Goal: Transaction & Acquisition: Purchase product/service

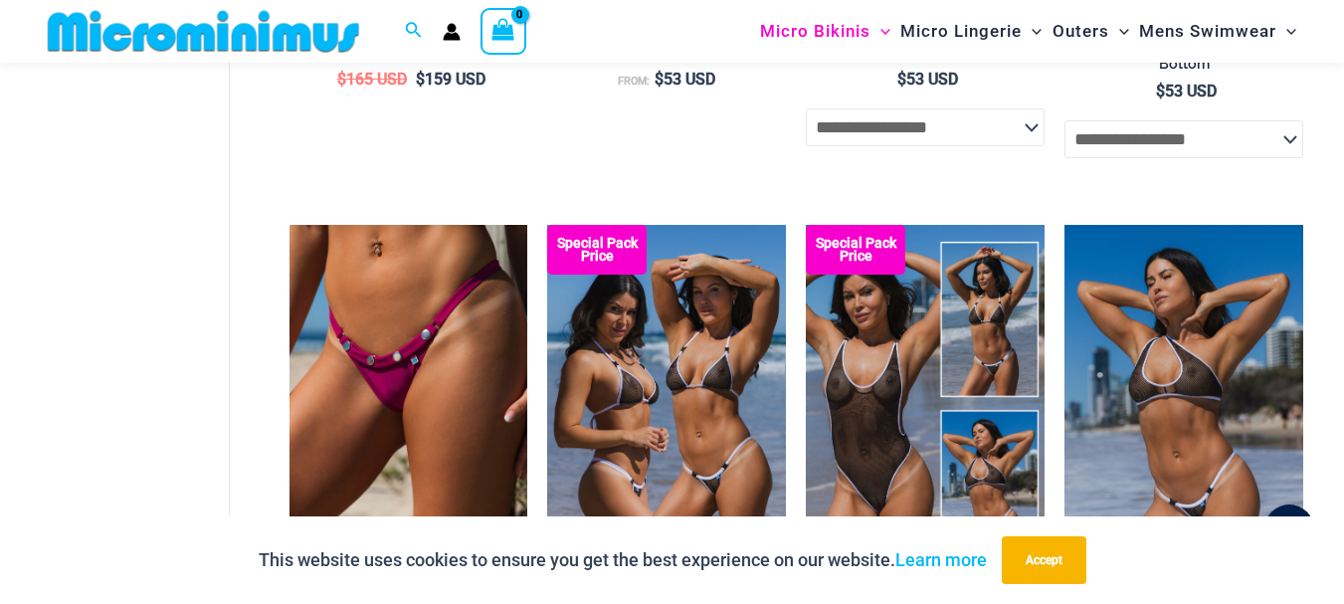
scroll to position [1277, 0]
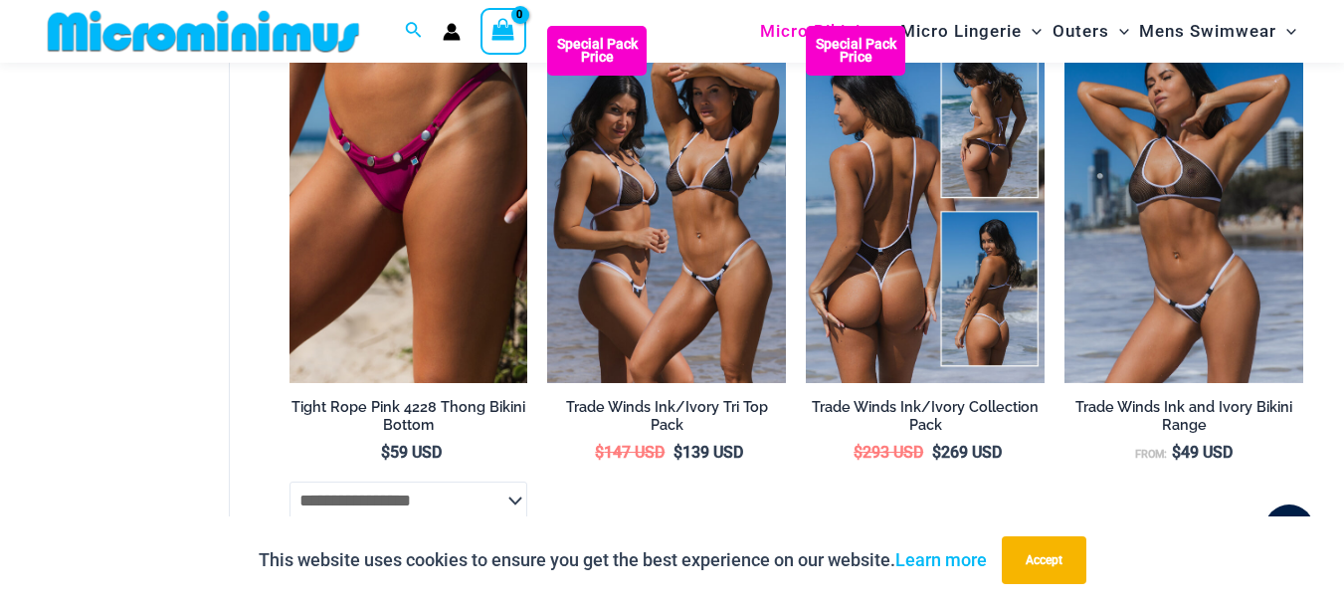
type input "**********"
click at [963, 242] on img at bounding box center [925, 205] width 239 height 358
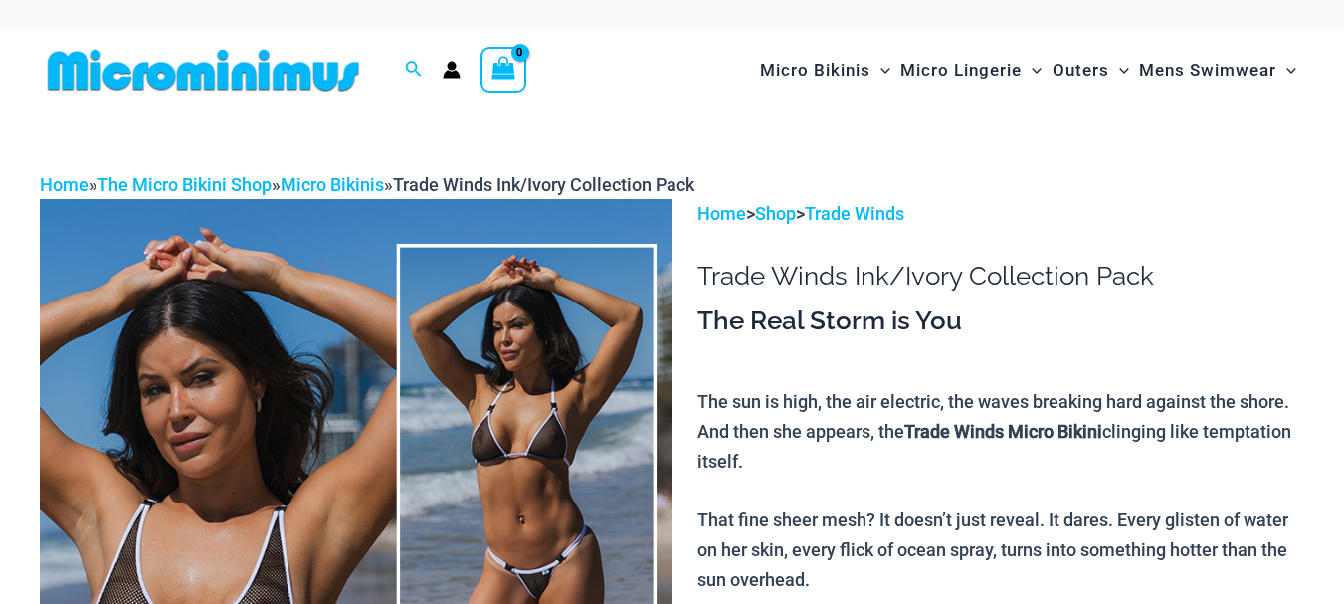
scroll to position [371, 0]
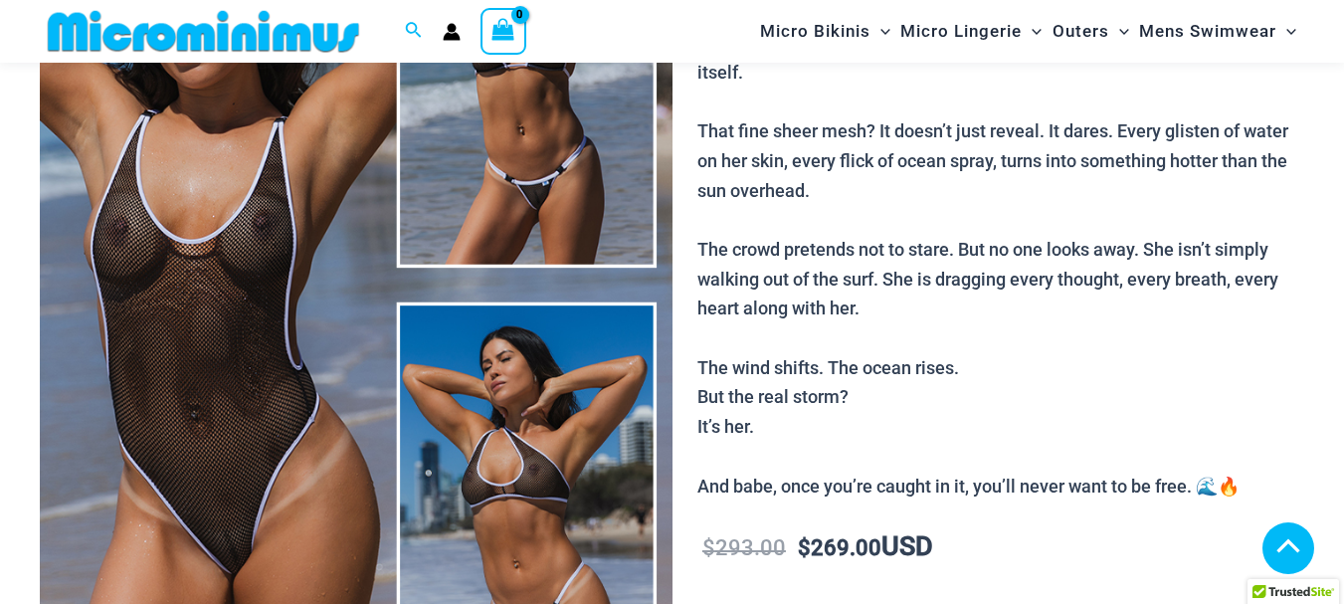
click at [257, 299] on img at bounding box center [356, 284] width 633 height 948
type input "**********"
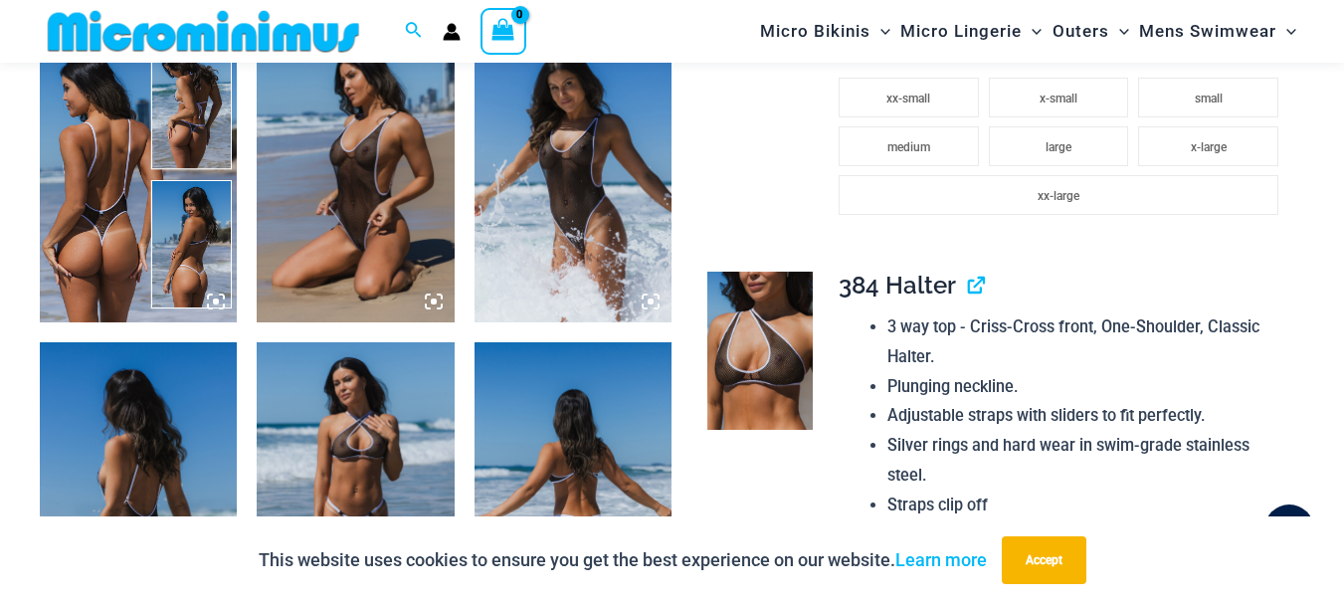
scroll to position [1077, 0]
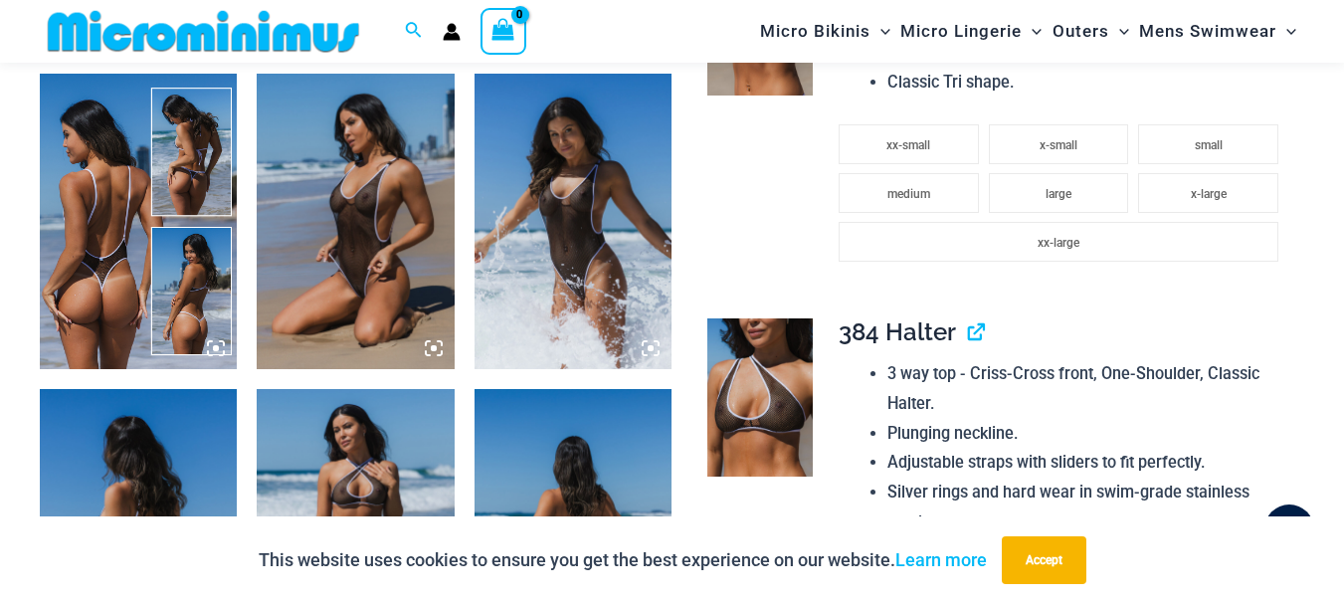
click at [365, 220] on img at bounding box center [355, 222] width 197 height 296
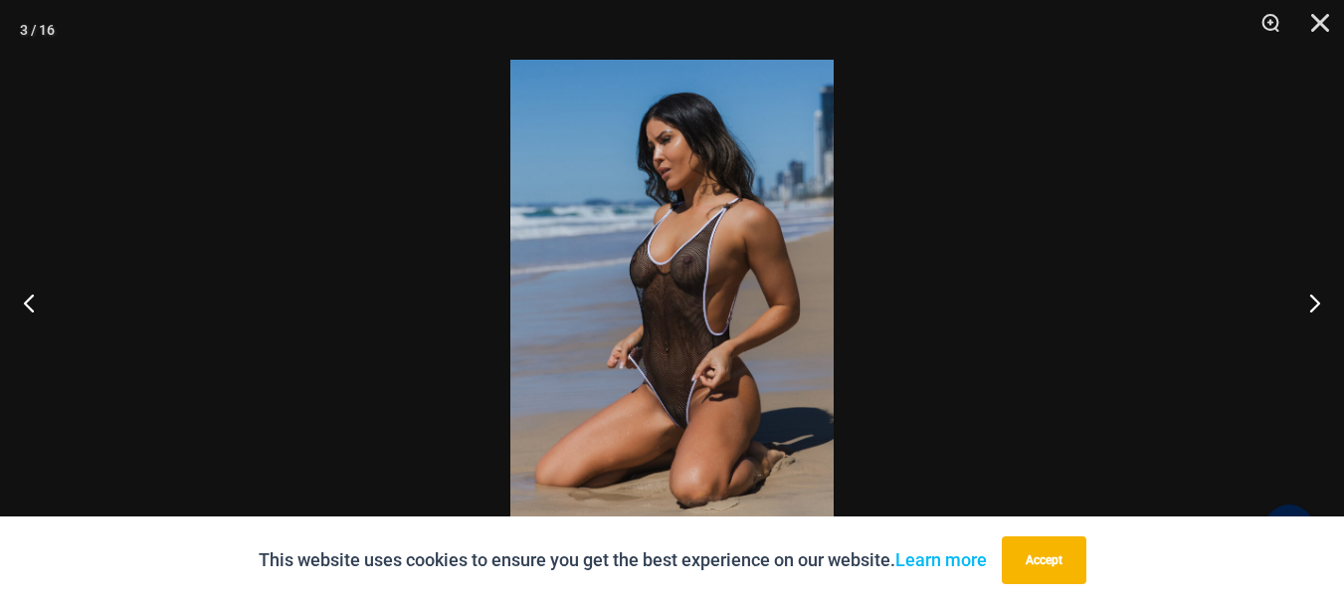
click at [705, 266] on img at bounding box center [671, 302] width 323 height 485
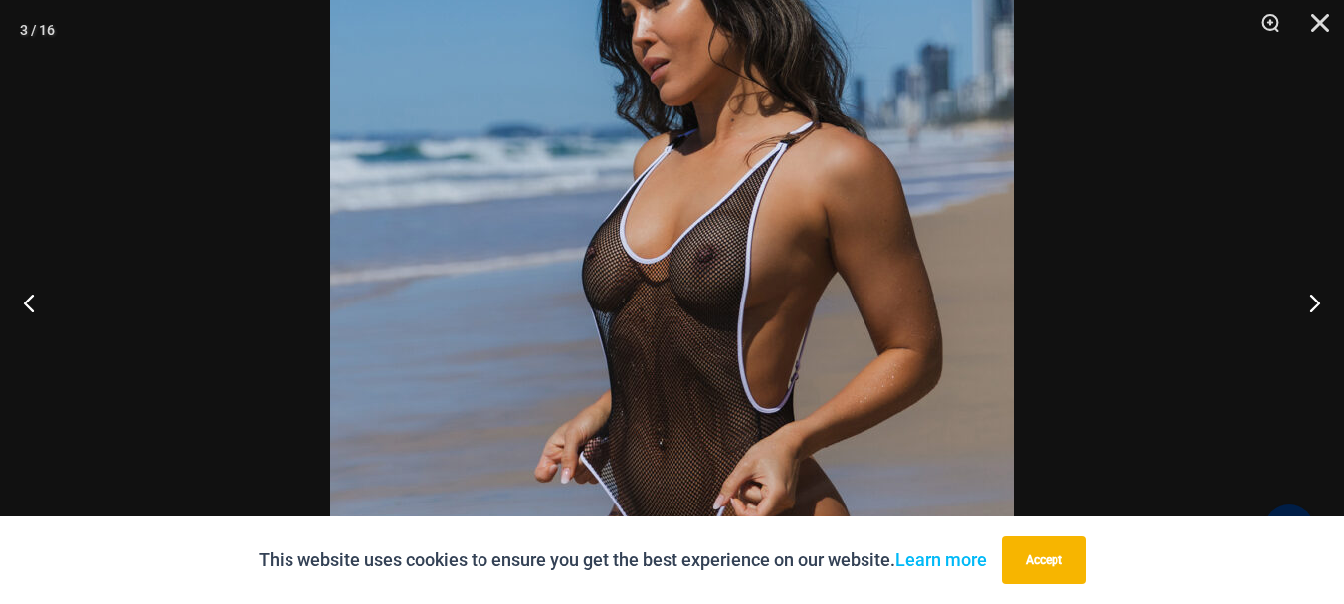
click at [706, 265] on img at bounding box center [672, 342] width 684 height 1025
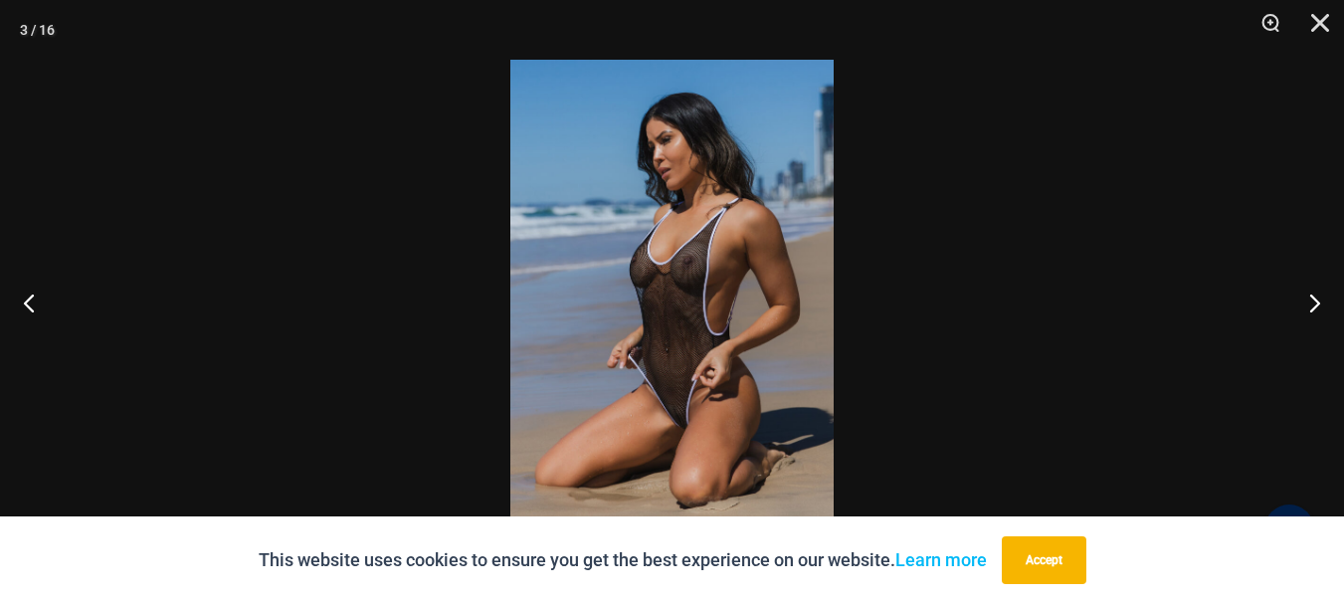
click at [707, 265] on img at bounding box center [671, 302] width 323 height 485
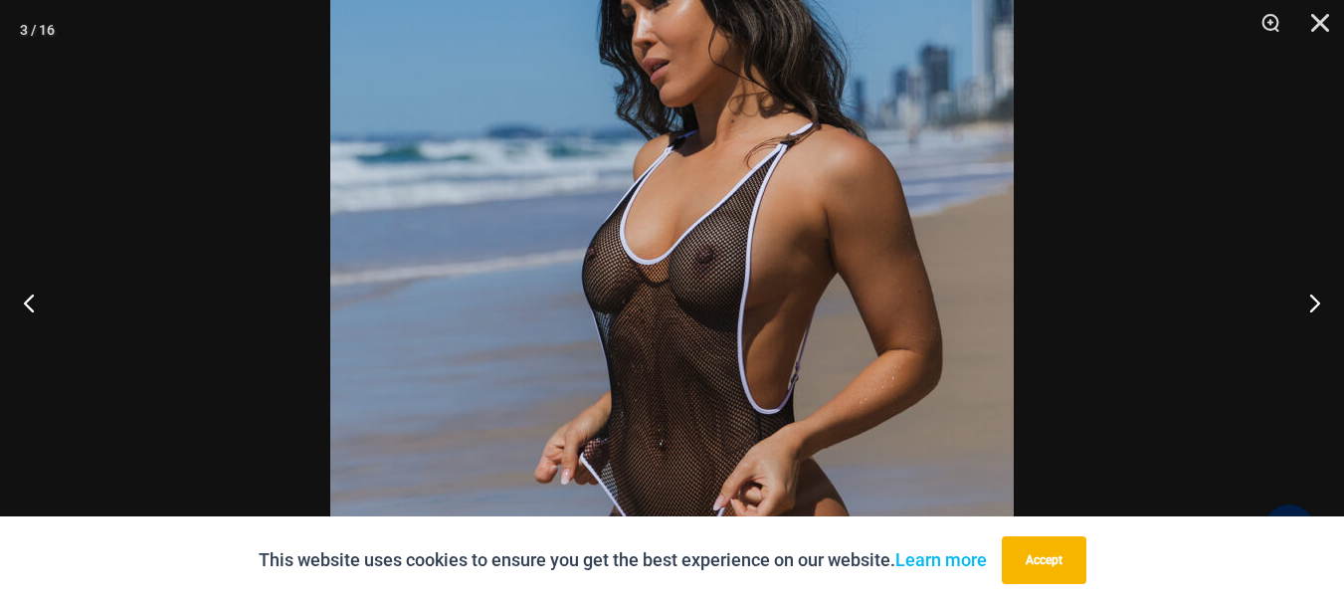
click at [707, 267] on img at bounding box center [672, 343] width 684 height 1025
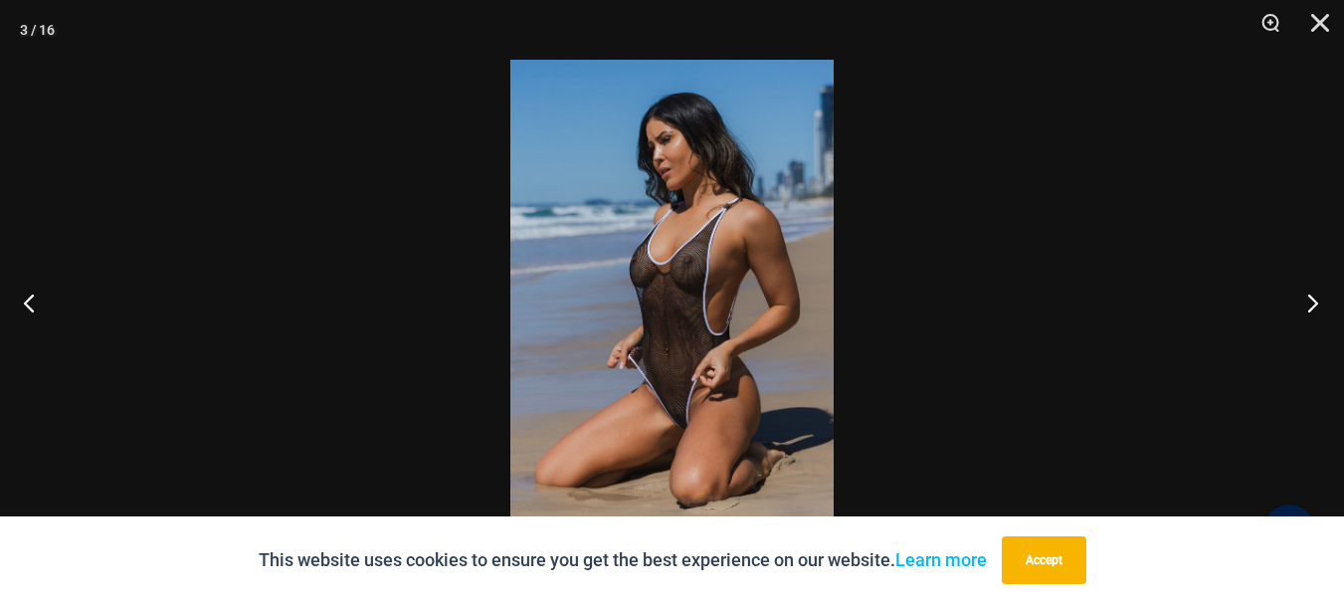
click at [1305, 302] on button "Next" at bounding box center [1307, 302] width 75 height 99
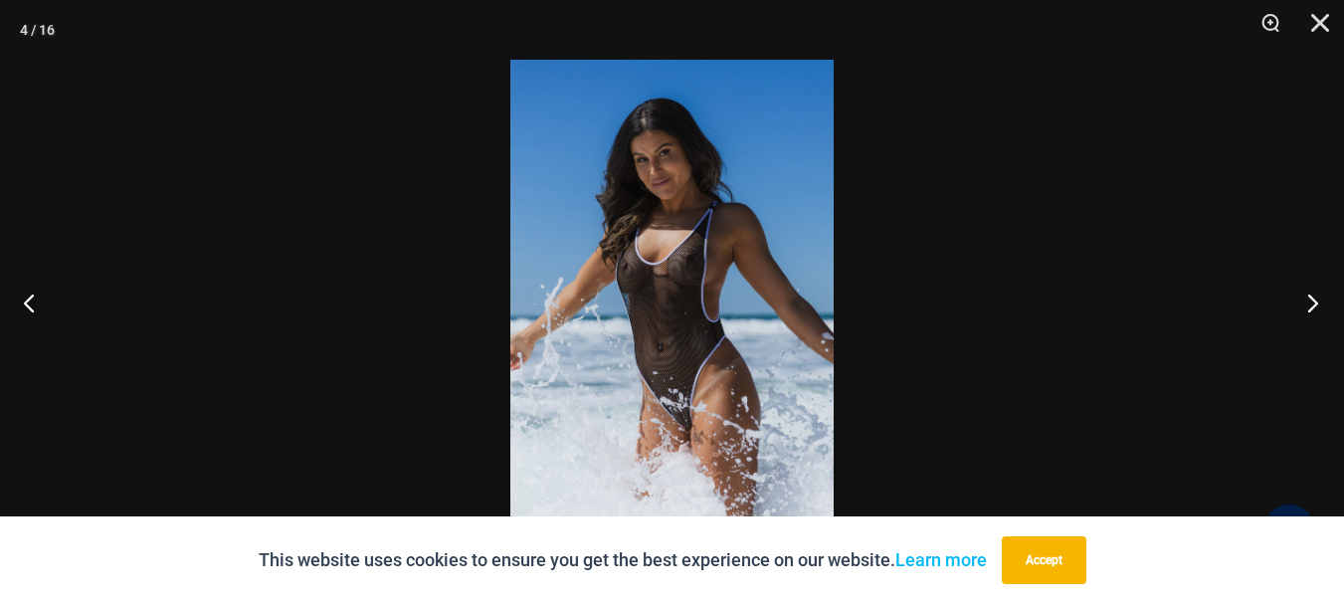
click at [1308, 302] on button "Next" at bounding box center [1307, 302] width 75 height 99
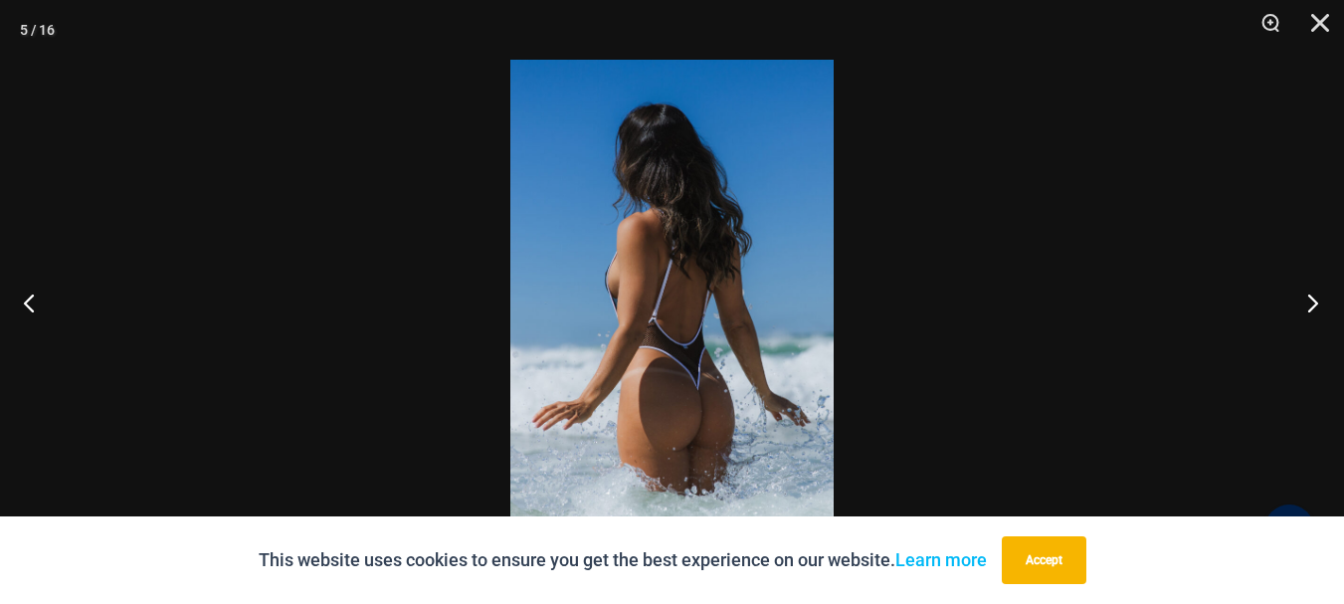
click at [1308, 302] on button "Next" at bounding box center [1307, 302] width 75 height 99
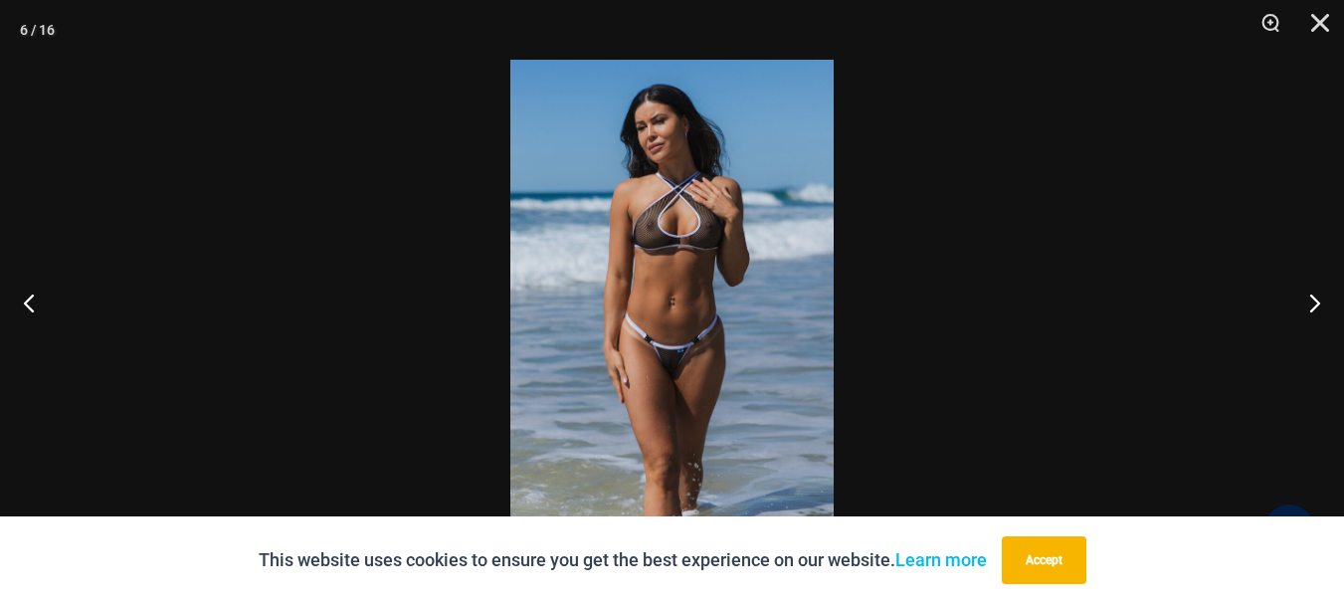
click at [739, 278] on img at bounding box center [671, 302] width 323 height 485
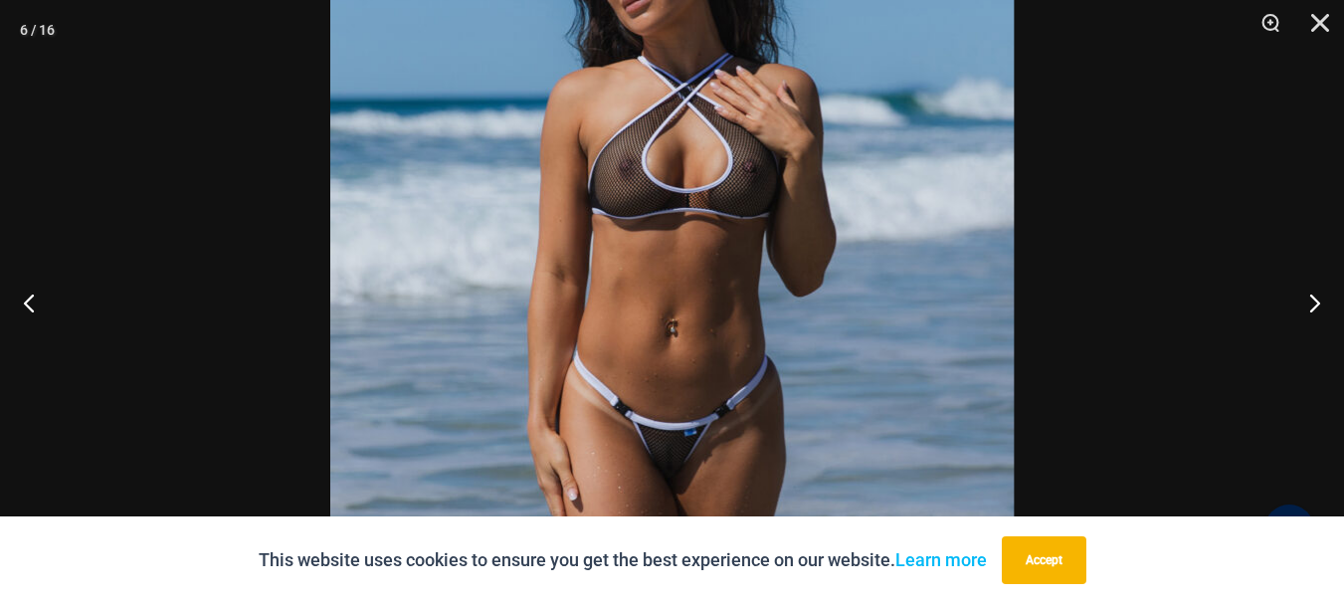
click at [739, 278] on img at bounding box center [672, 329] width 684 height 1025
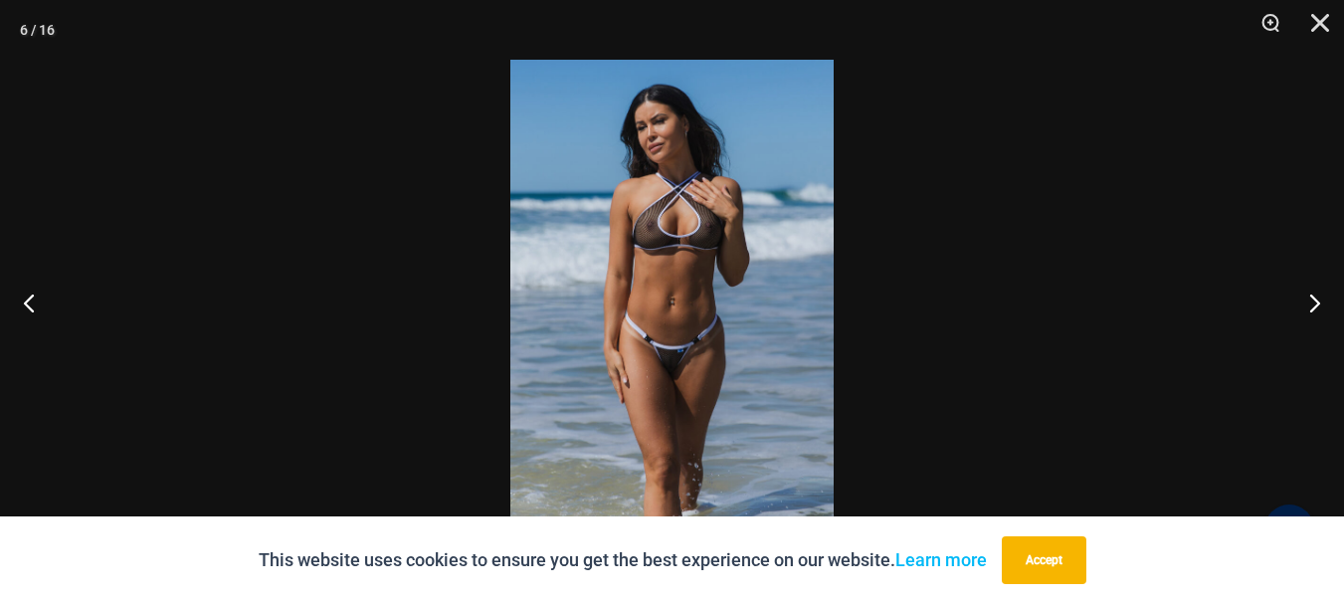
click at [739, 278] on img at bounding box center [671, 302] width 323 height 485
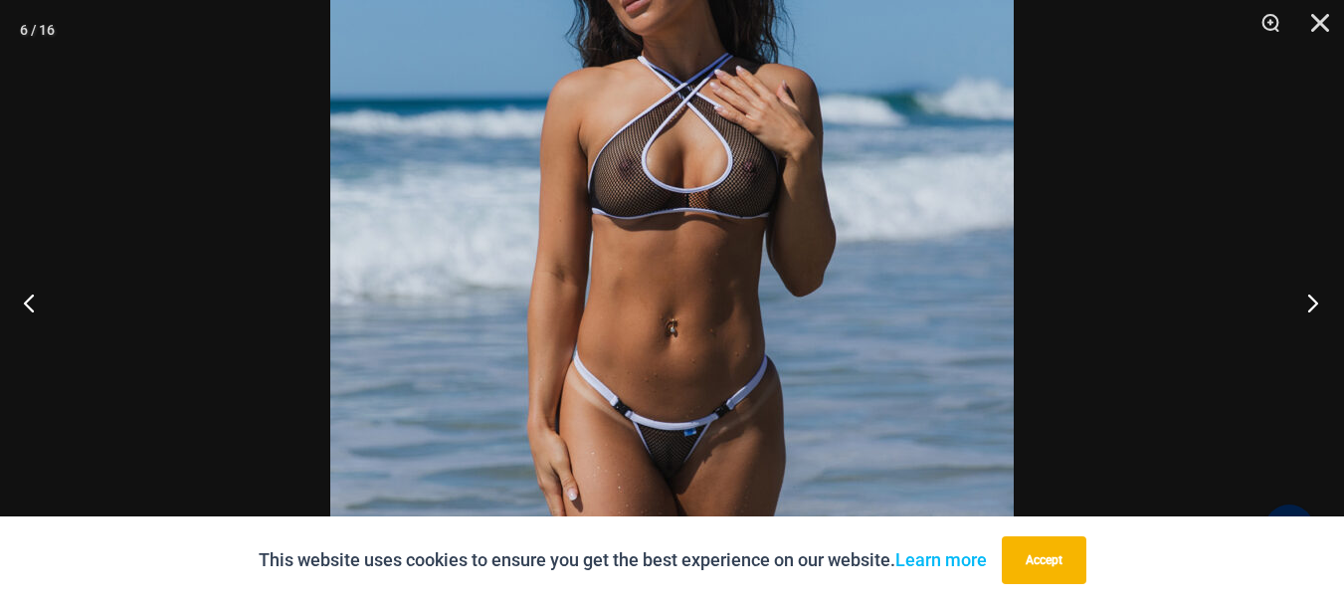
click at [1317, 299] on button "Next" at bounding box center [1307, 302] width 75 height 99
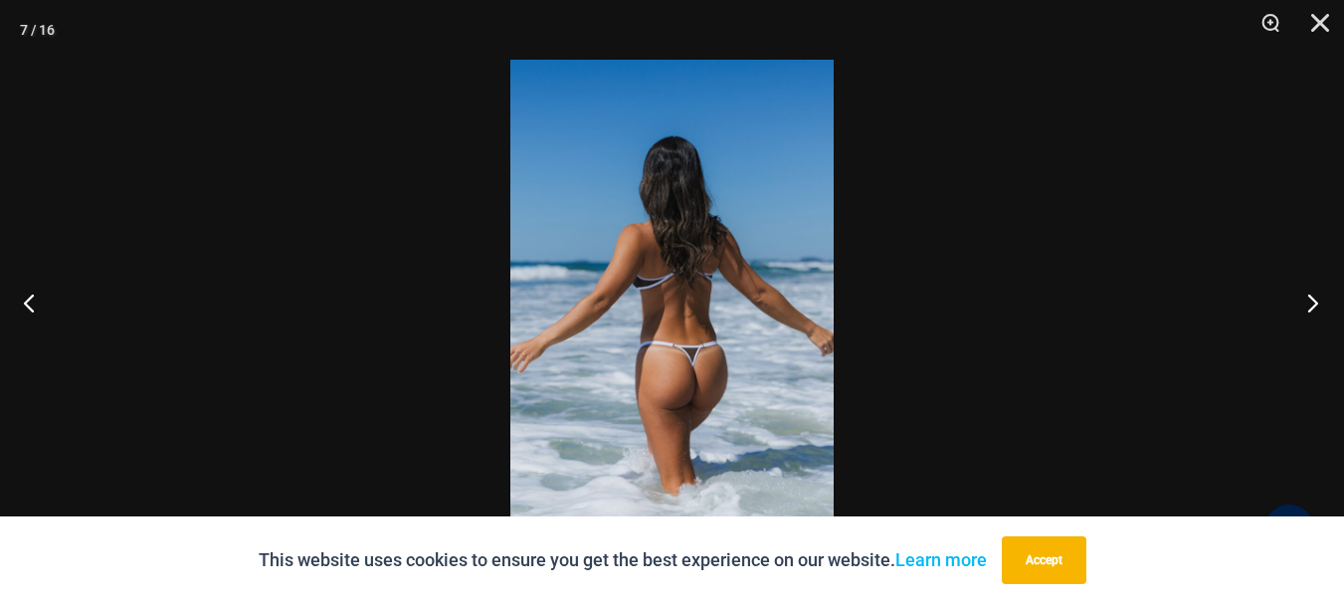
click at [1317, 299] on button "Next" at bounding box center [1307, 302] width 75 height 99
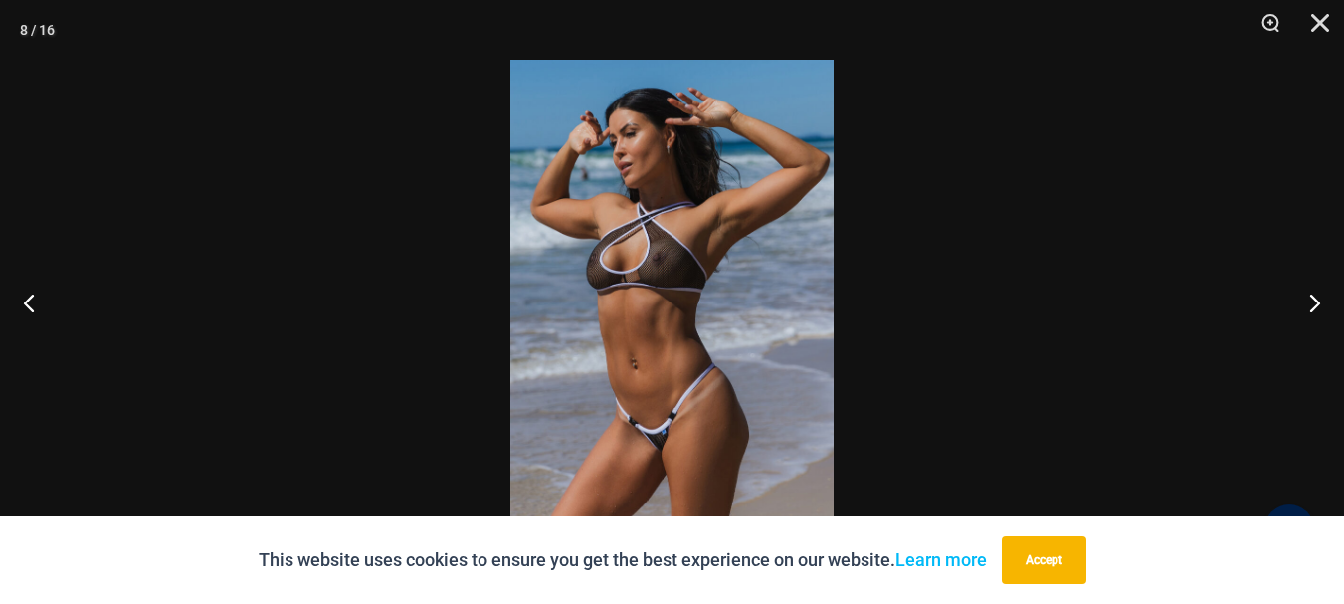
click at [644, 268] on img at bounding box center [671, 302] width 323 height 485
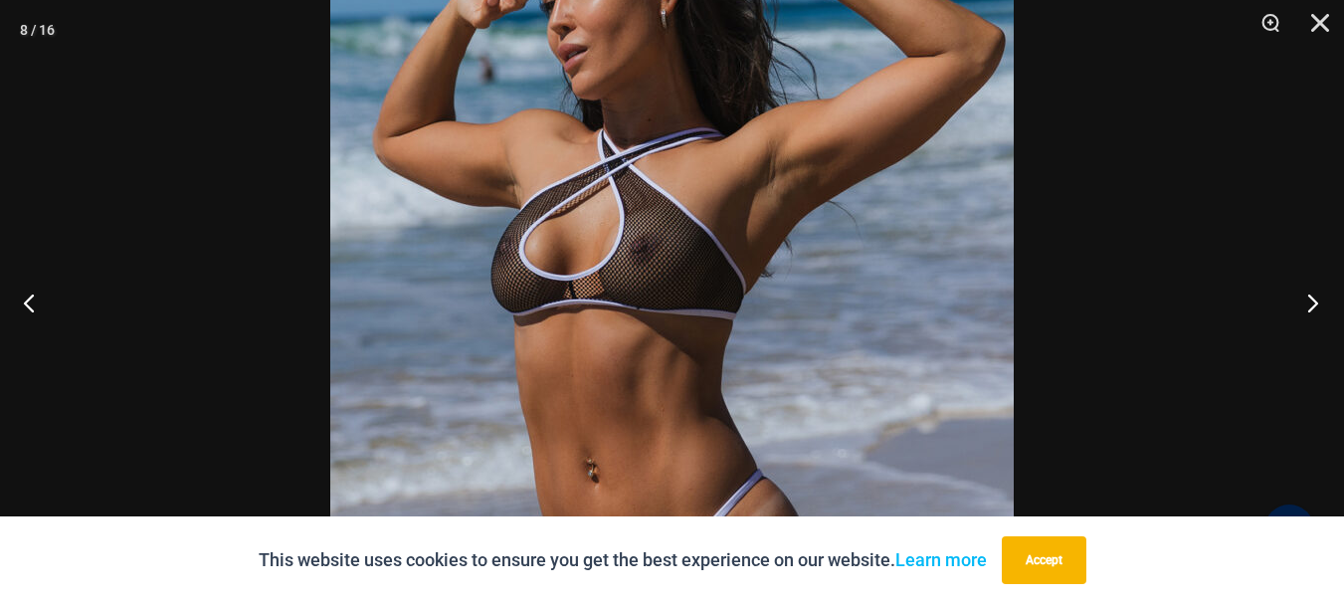
click at [1326, 300] on button "Next" at bounding box center [1307, 302] width 75 height 99
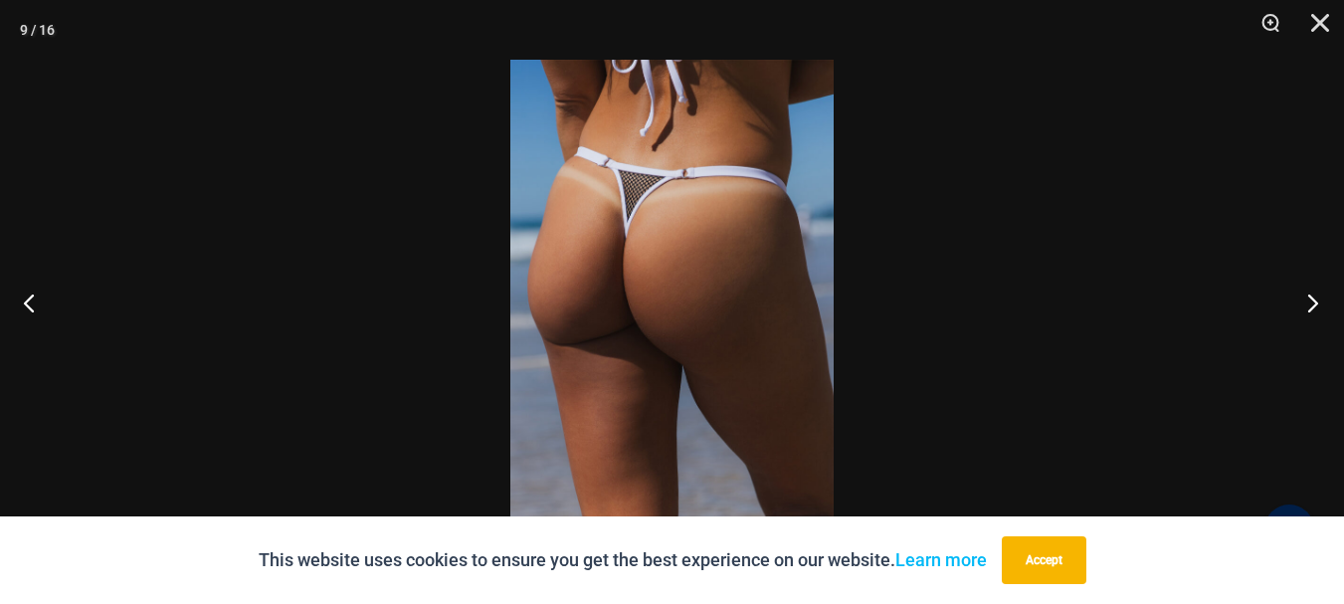
click at [1311, 303] on button "Next" at bounding box center [1307, 302] width 75 height 99
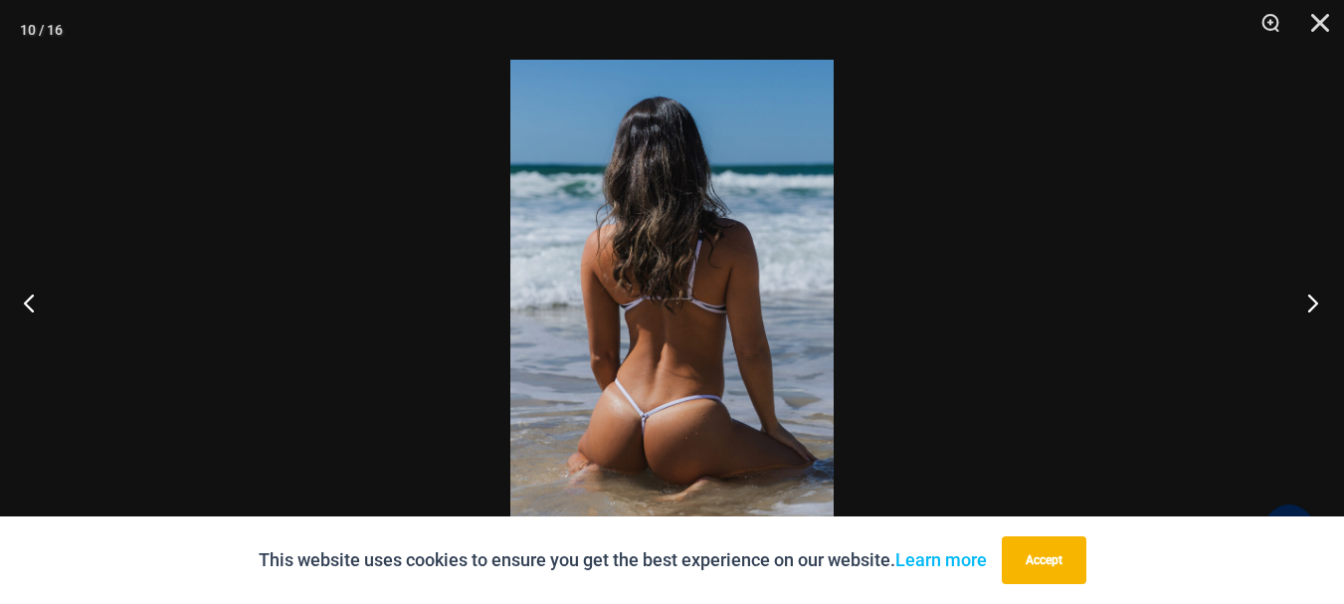
click at [1311, 304] on button "Next" at bounding box center [1307, 302] width 75 height 99
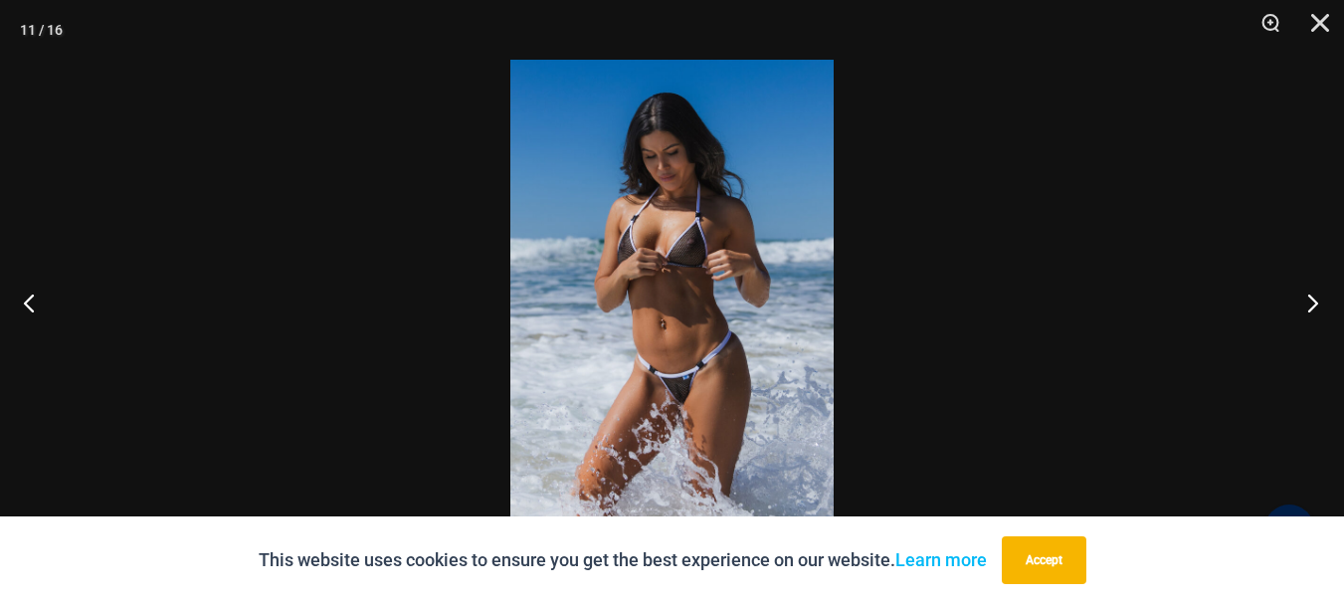
click at [1311, 304] on button "Next" at bounding box center [1307, 302] width 75 height 99
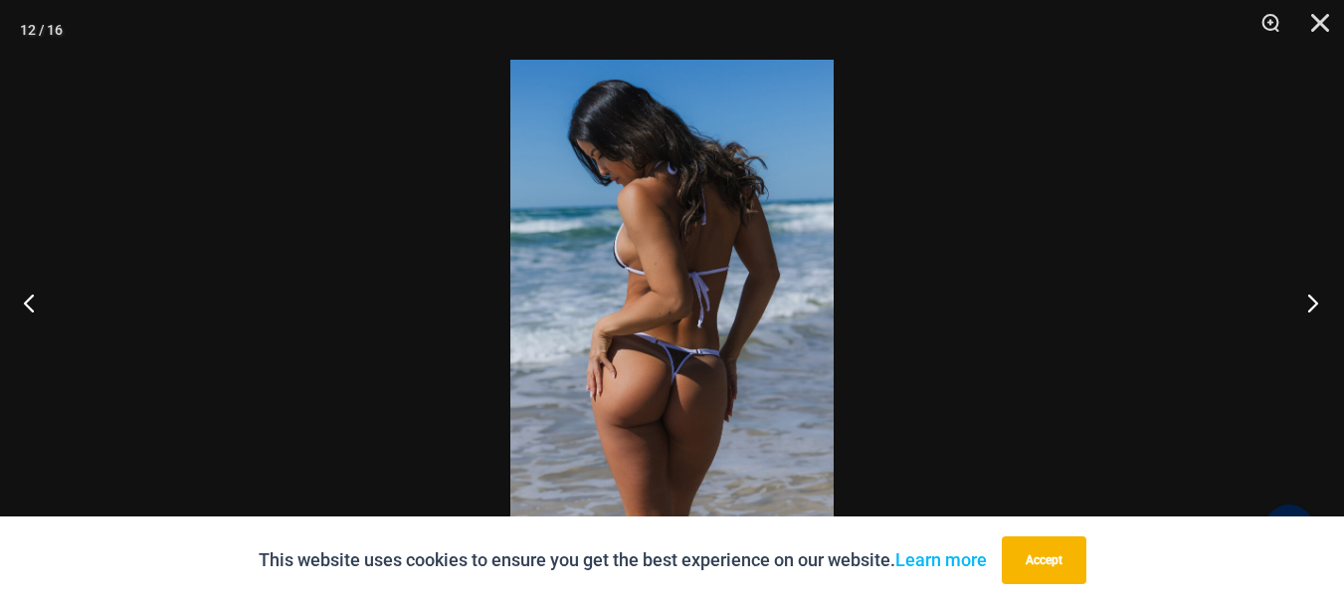
click at [1311, 304] on button "Next" at bounding box center [1307, 302] width 75 height 99
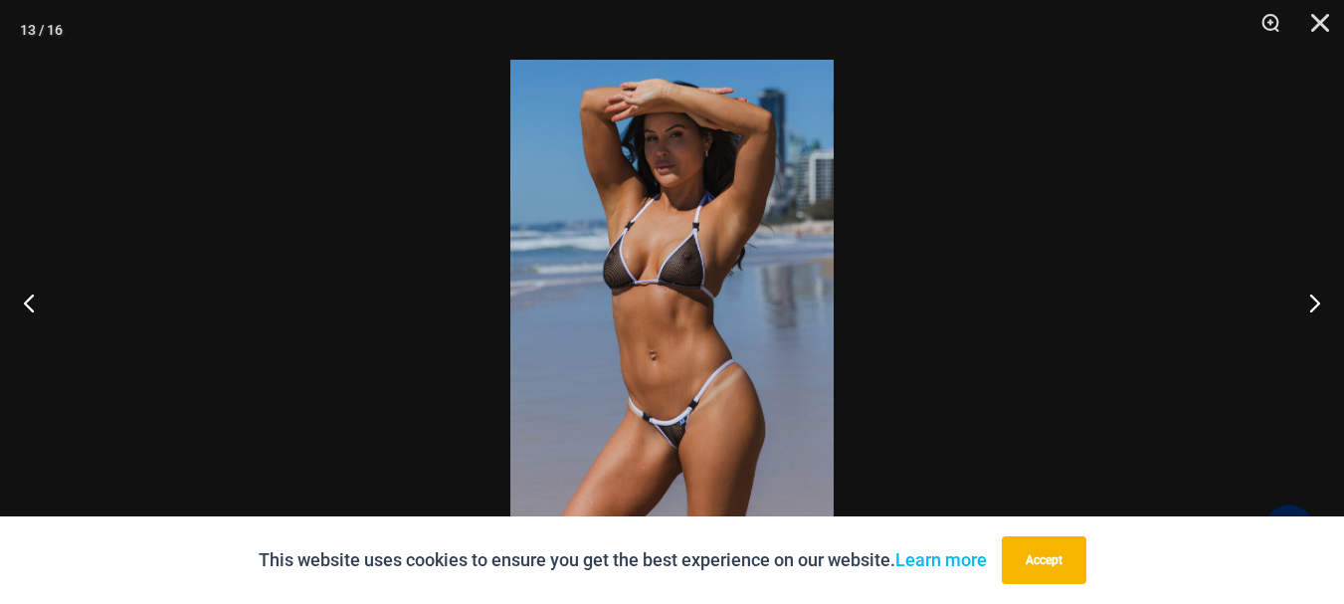
click at [708, 284] on img at bounding box center [671, 302] width 323 height 485
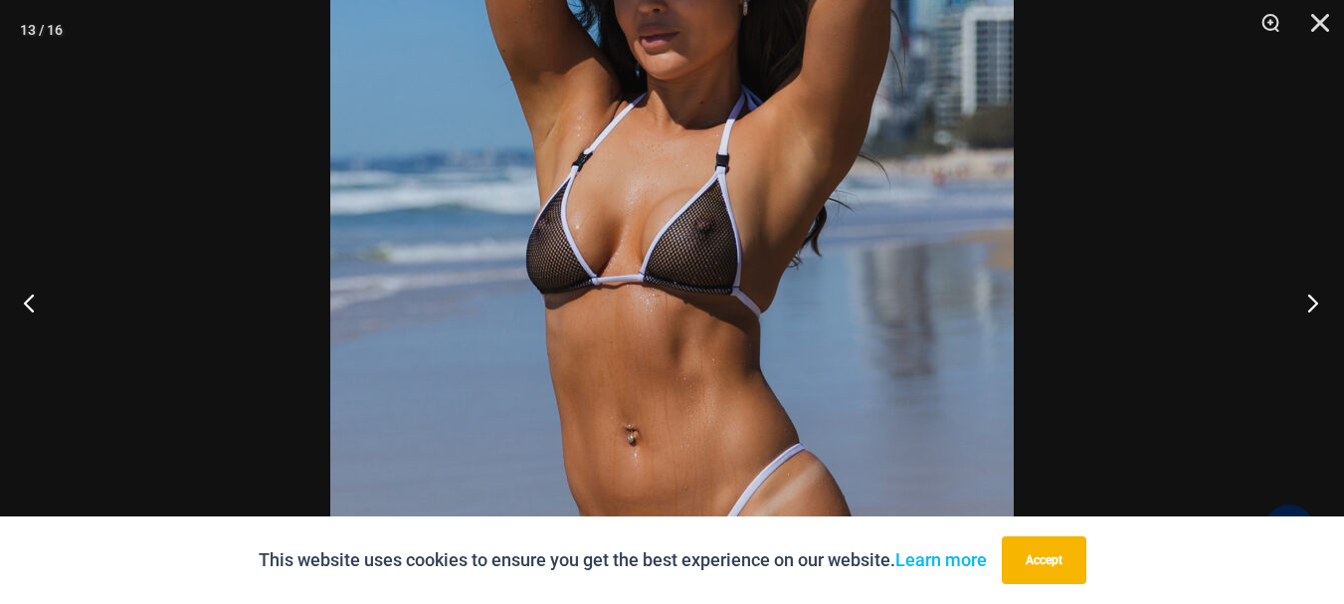
click at [1307, 298] on button "Next" at bounding box center [1307, 302] width 75 height 99
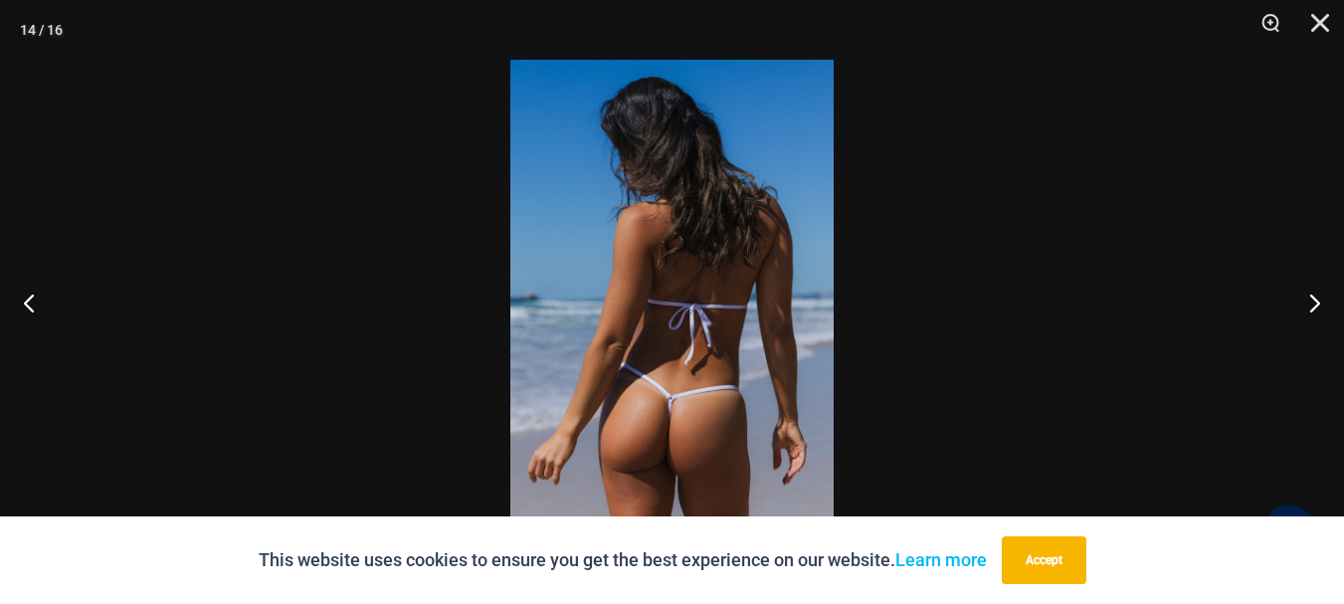
click at [978, 285] on div at bounding box center [672, 302] width 1344 height 604
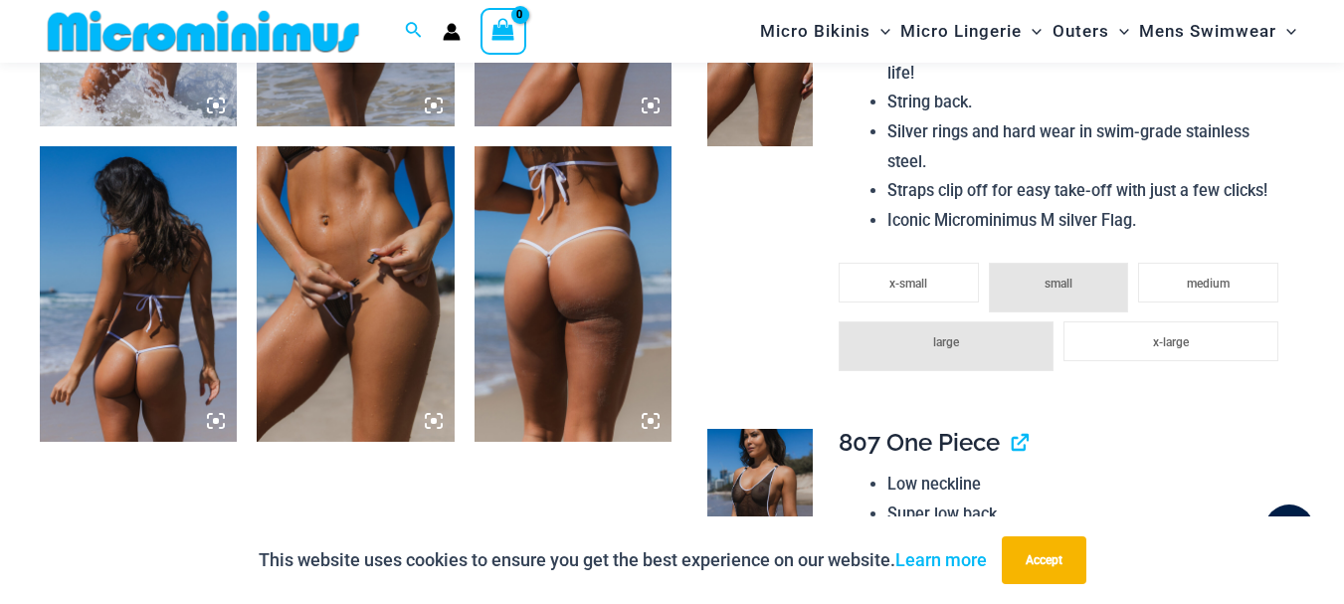
scroll to position [2270, 0]
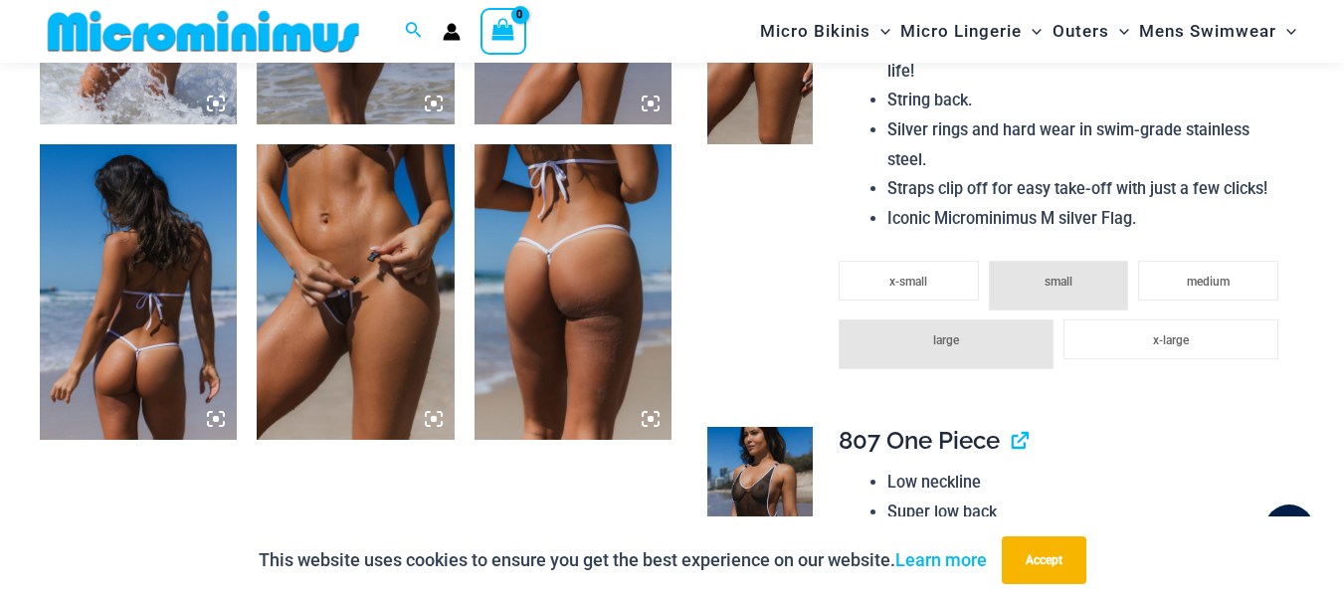
click at [284, 323] on img at bounding box center [355, 292] width 197 height 296
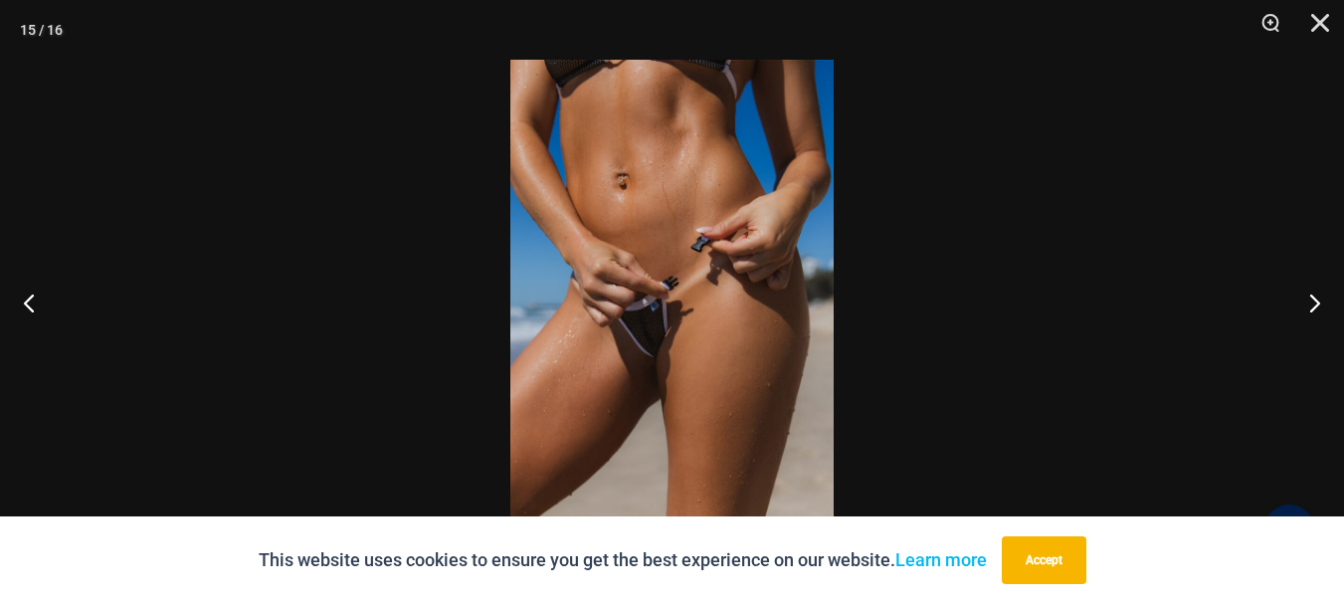
click at [640, 297] on img at bounding box center [671, 302] width 323 height 485
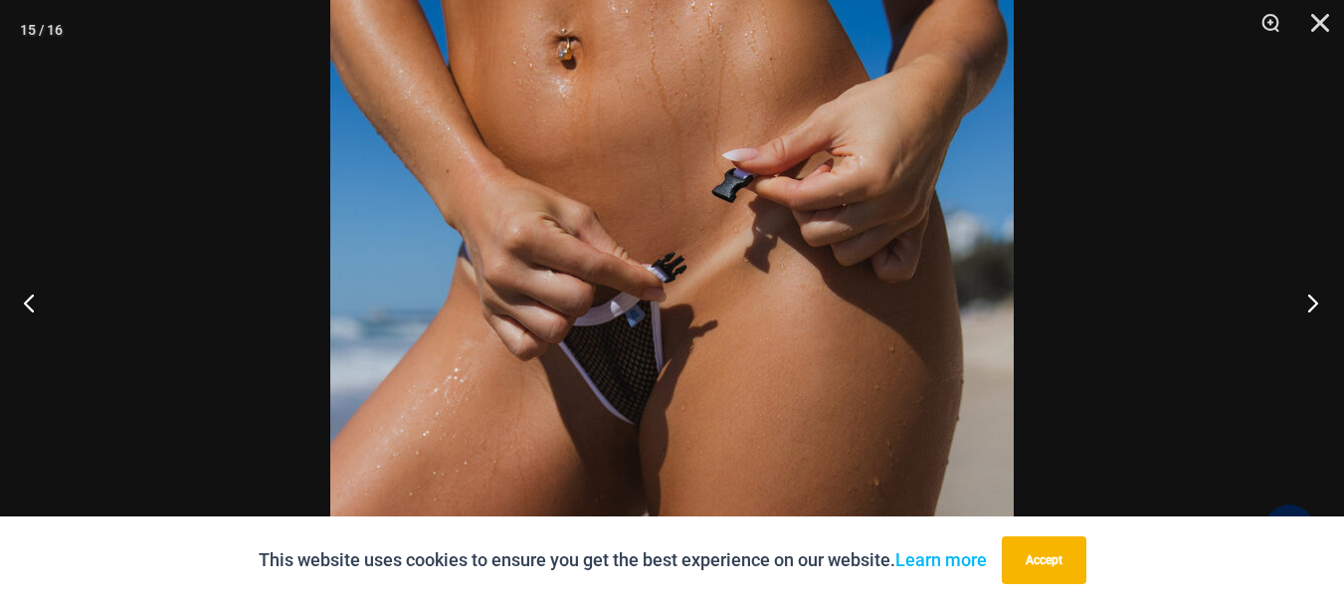
click at [1315, 301] on button "Next" at bounding box center [1307, 302] width 75 height 99
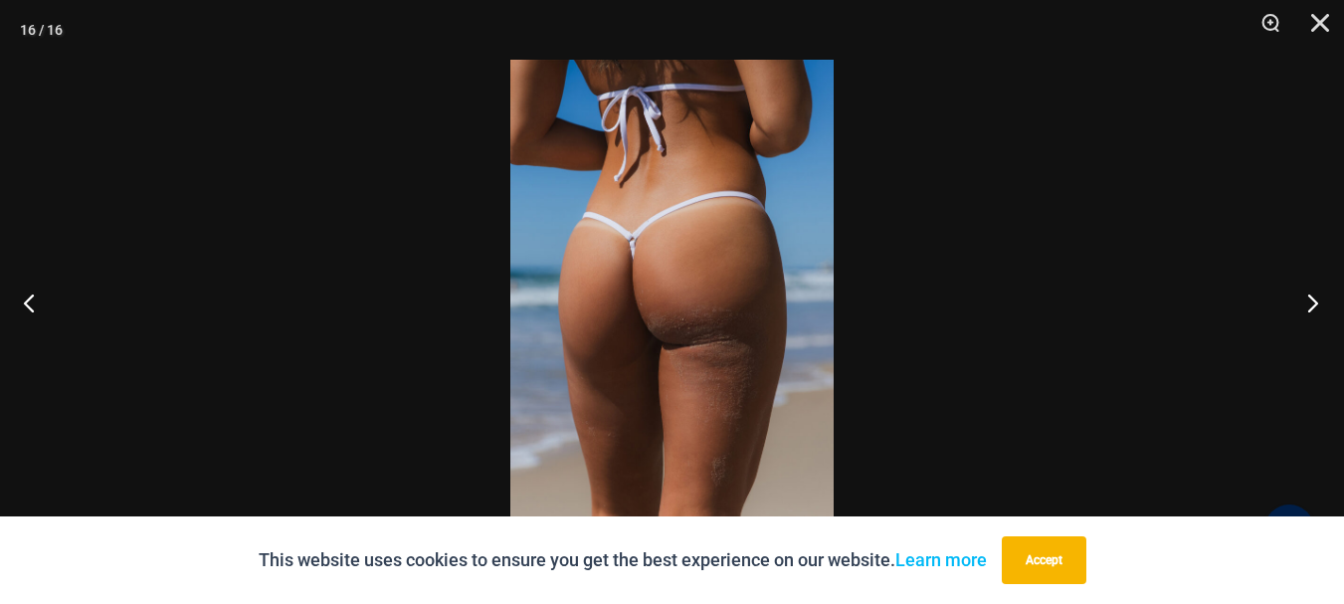
click at [1315, 303] on button "Next" at bounding box center [1307, 302] width 75 height 99
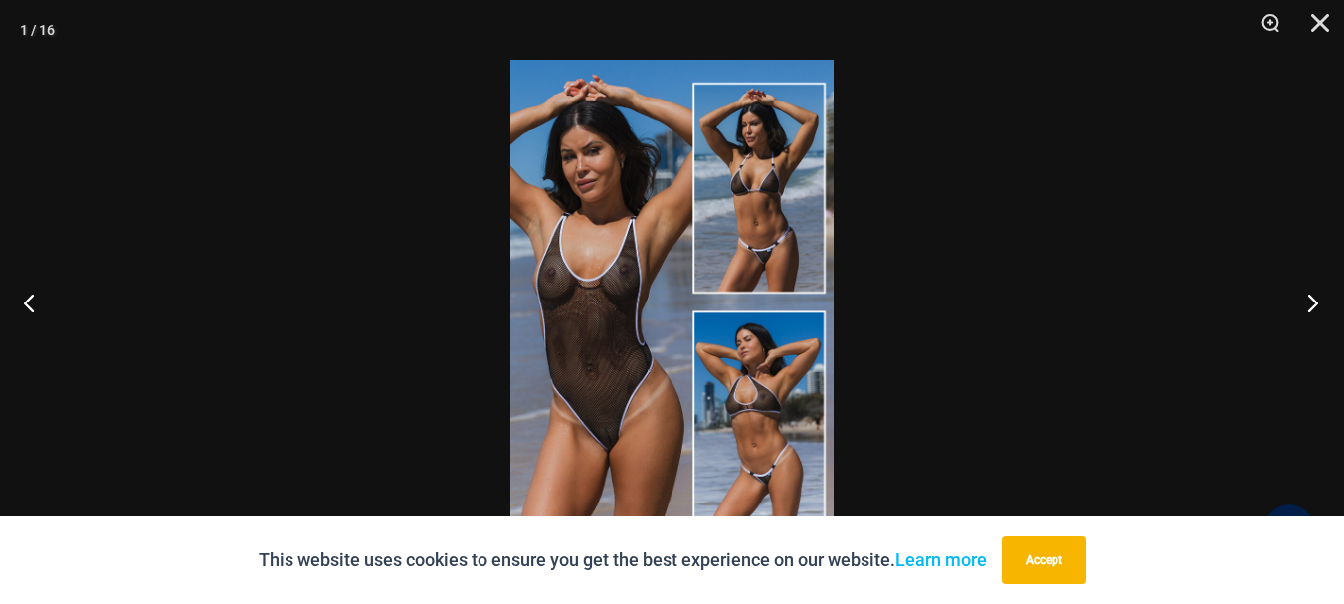
click at [1315, 303] on button "Next" at bounding box center [1307, 302] width 75 height 99
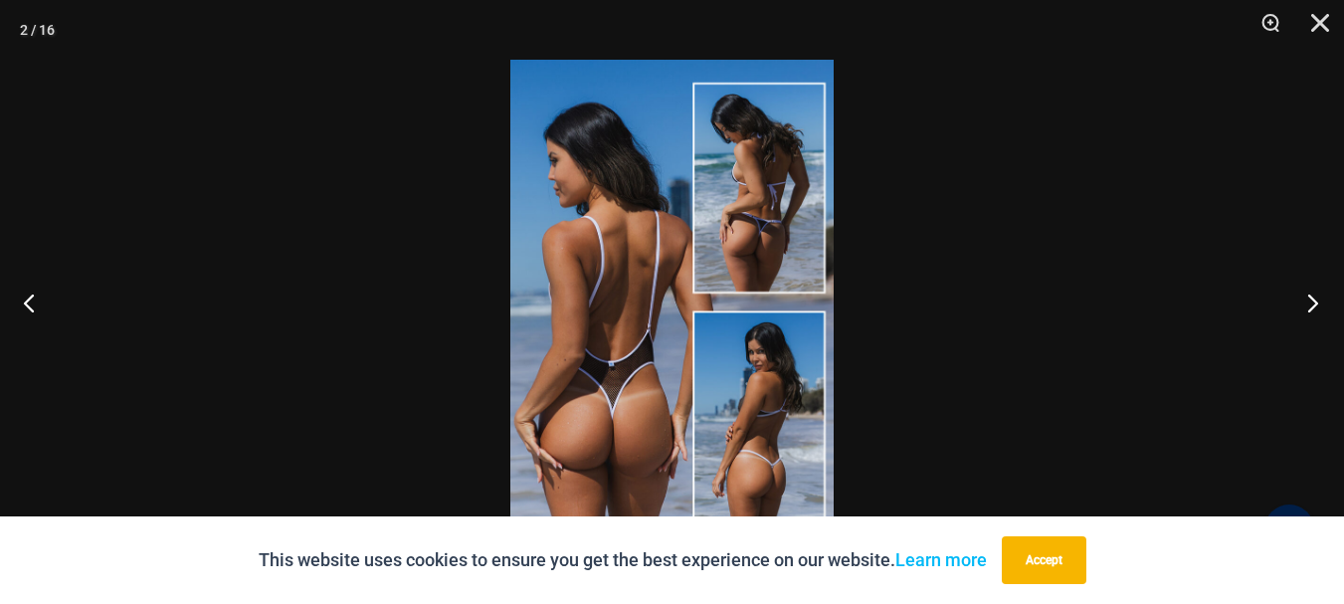
click at [1315, 303] on button "Next" at bounding box center [1307, 302] width 75 height 99
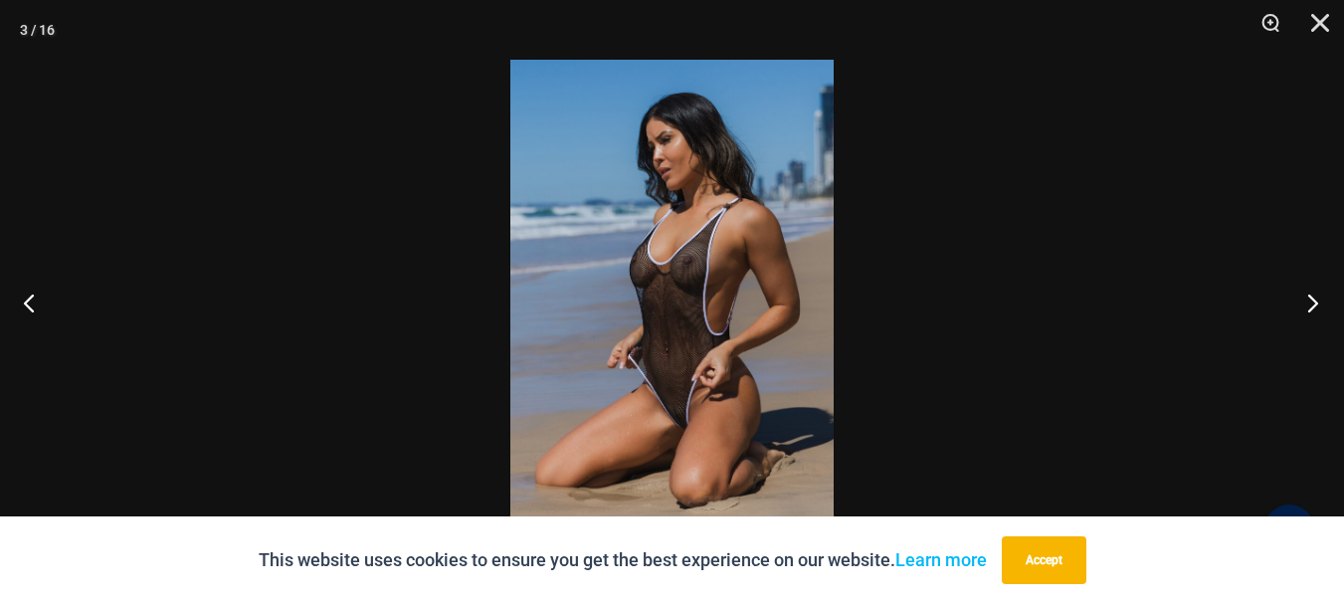
click at [1315, 303] on button "Next" at bounding box center [1307, 302] width 75 height 99
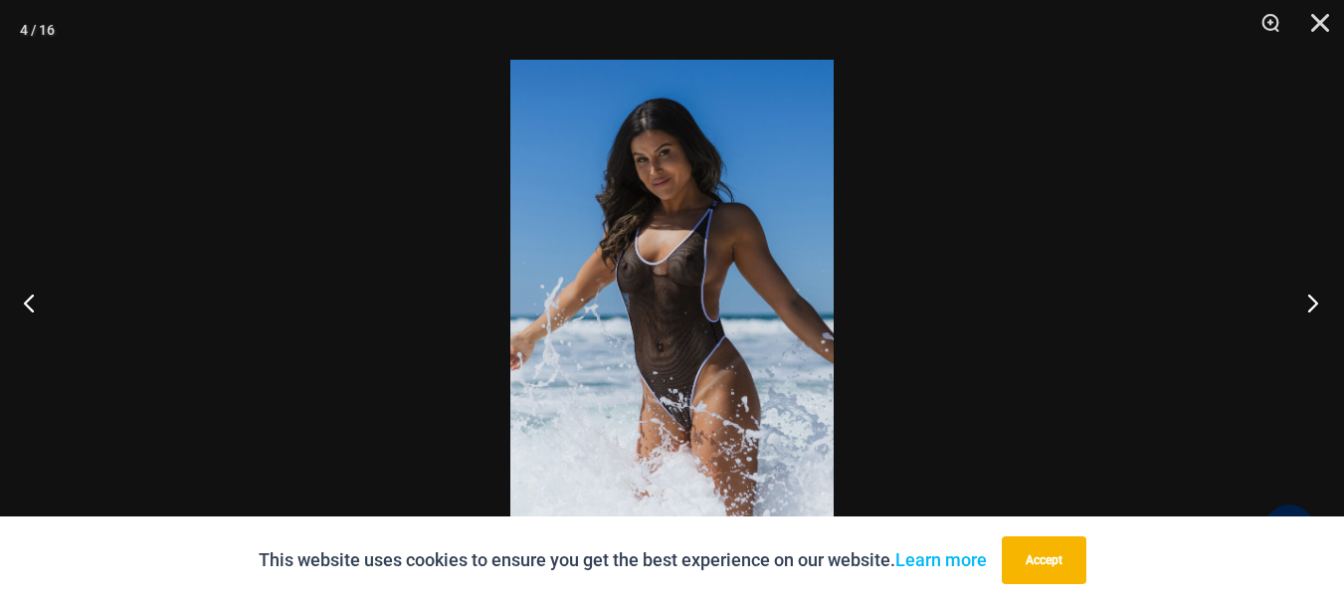
click at [1311, 305] on button "Next" at bounding box center [1307, 302] width 75 height 99
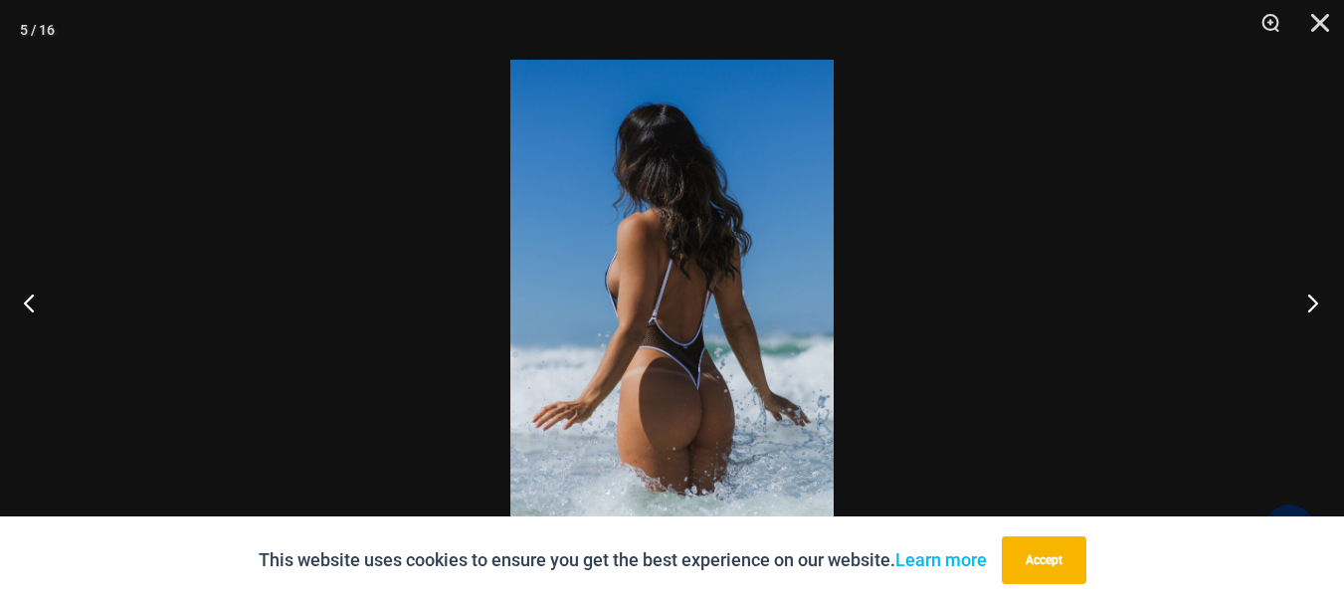
click at [1311, 305] on button "Next" at bounding box center [1307, 302] width 75 height 99
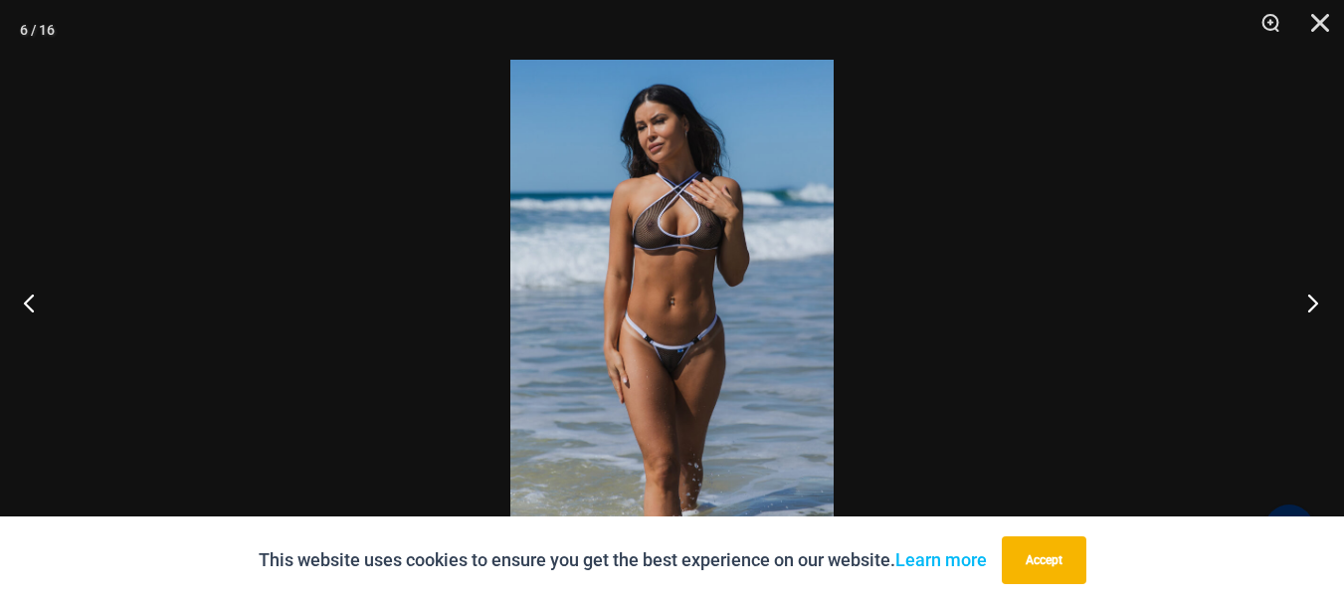
click at [1311, 305] on button "Next" at bounding box center [1307, 302] width 75 height 99
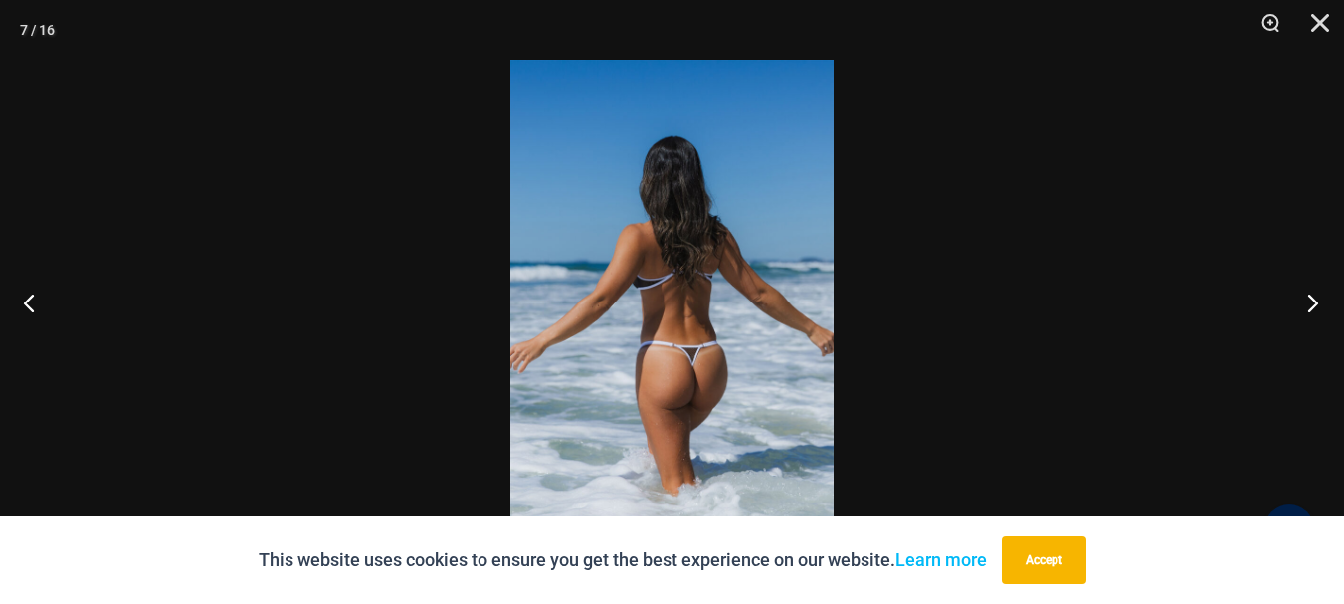
click at [1311, 305] on button "Next" at bounding box center [1307, 302] width 75 height 99
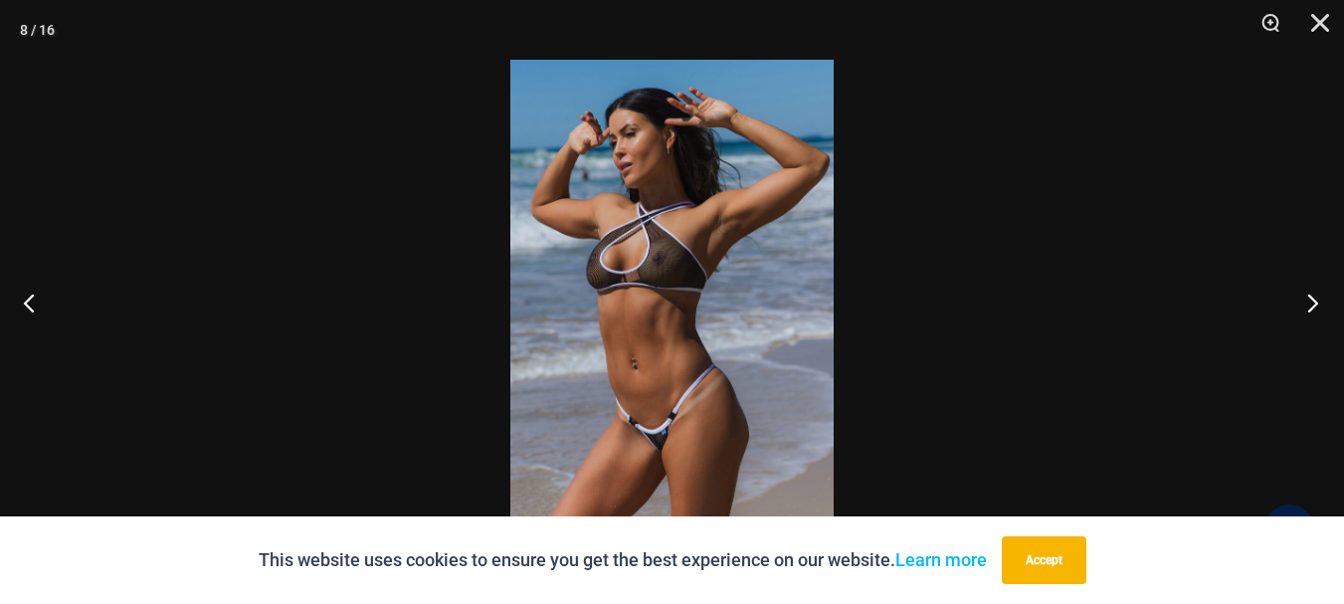
click at [1311, 305] on button "Next" at bounding box center [1307, 302] width 75 height 99
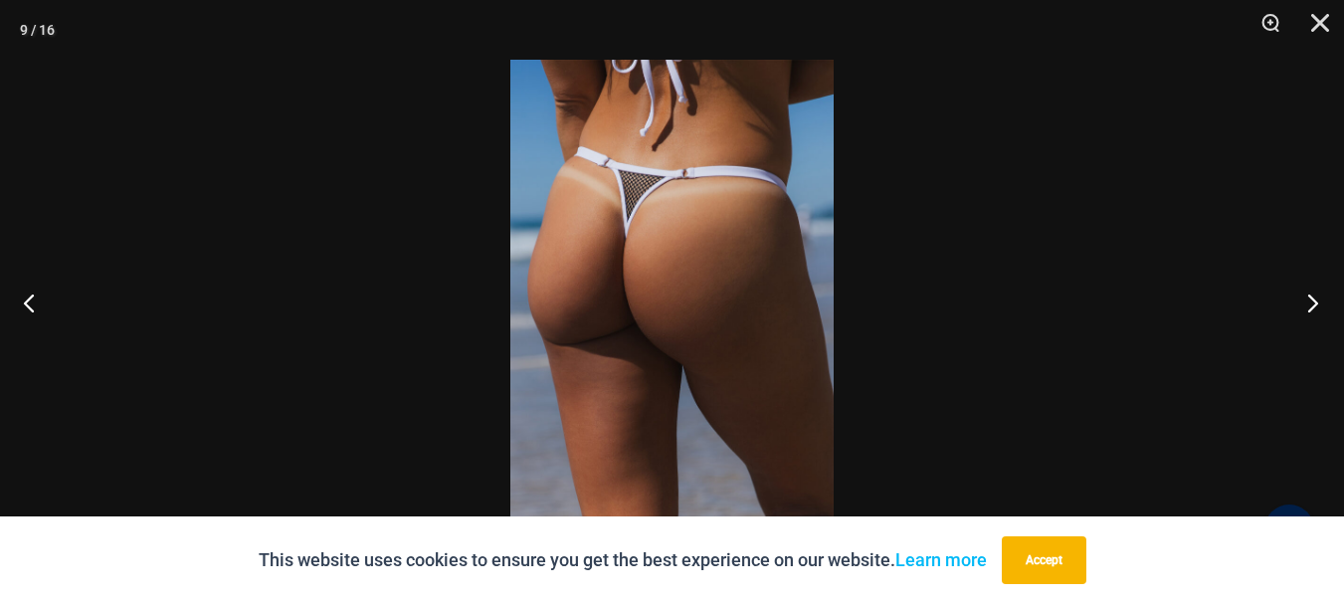
click at [1311, 305] on button "Next" at bounding box center [1307, 302] width 75 height 99
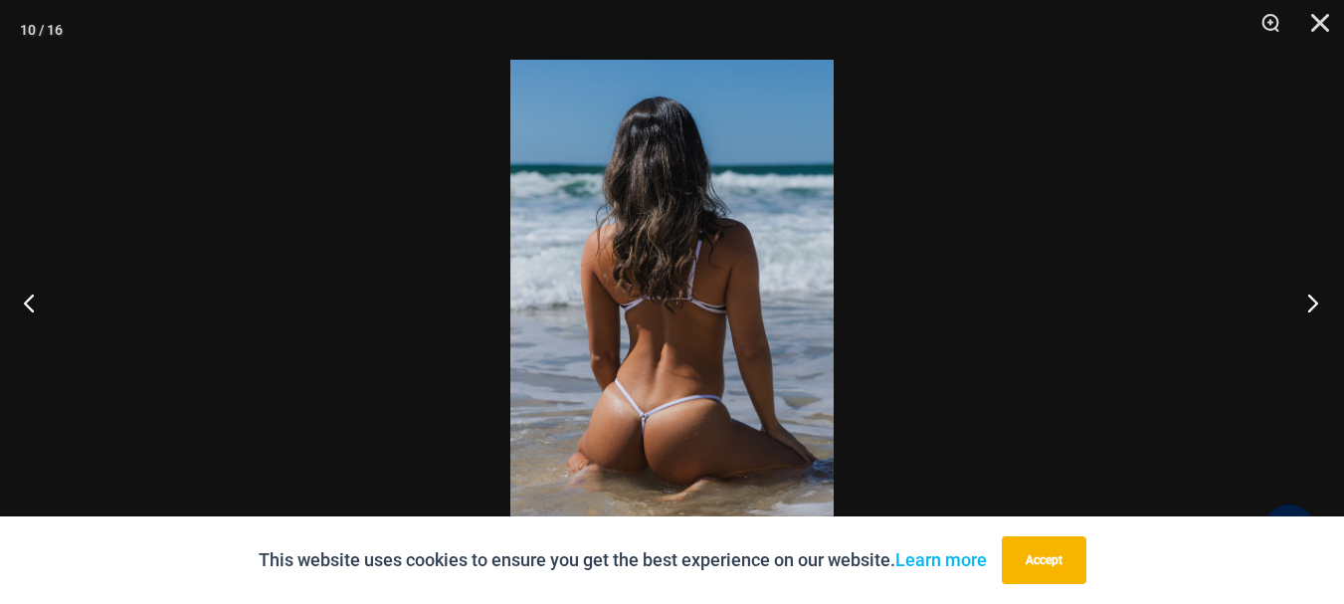
click at [1311, 305] on button "Next" at bounding box center [1307, 302] width 75 height 99
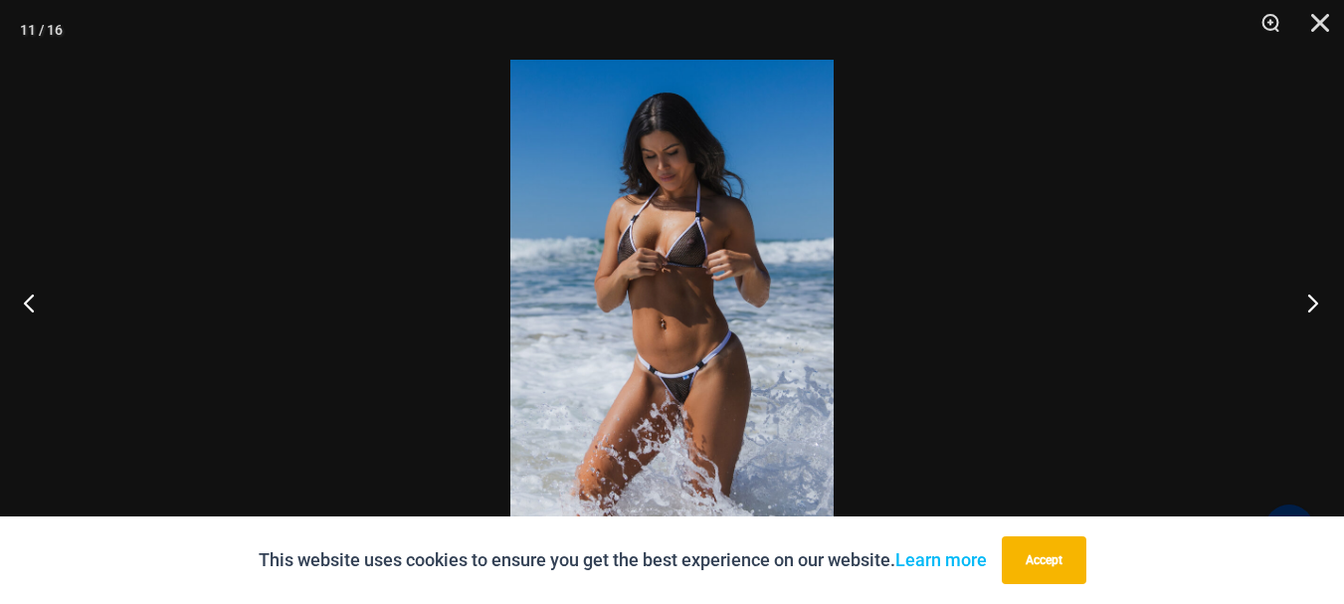
click at [1311, 305] on button "Next" at bounding box center [1307, 302] width 75 height 99
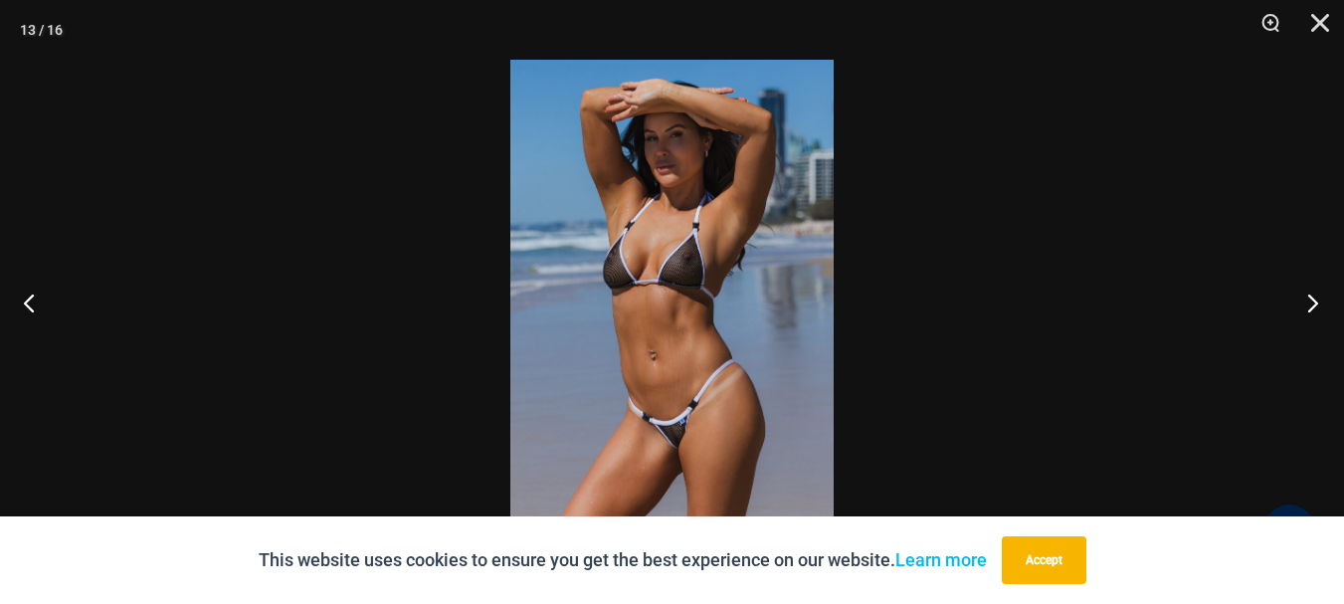
click at [1311, 305] on button "Next" at bounding box center [1307, 302] width 75 height 99
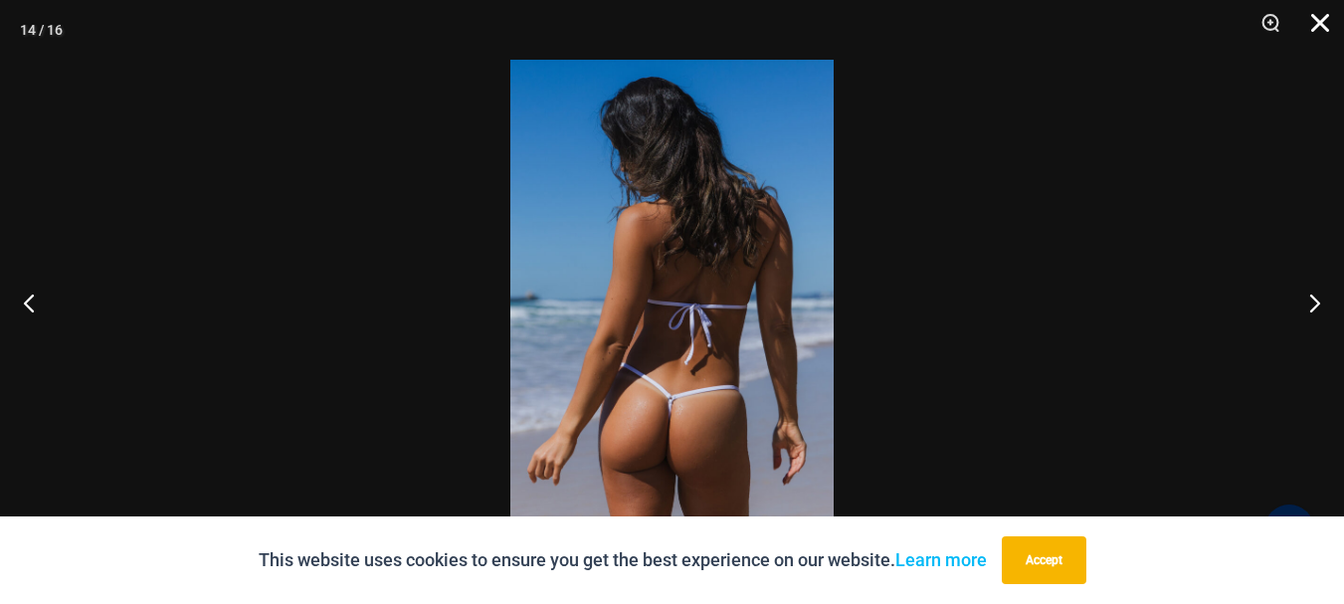
click at [1312, 23] on button "Close" at bounding box center [1313, 30] width 50 height 60
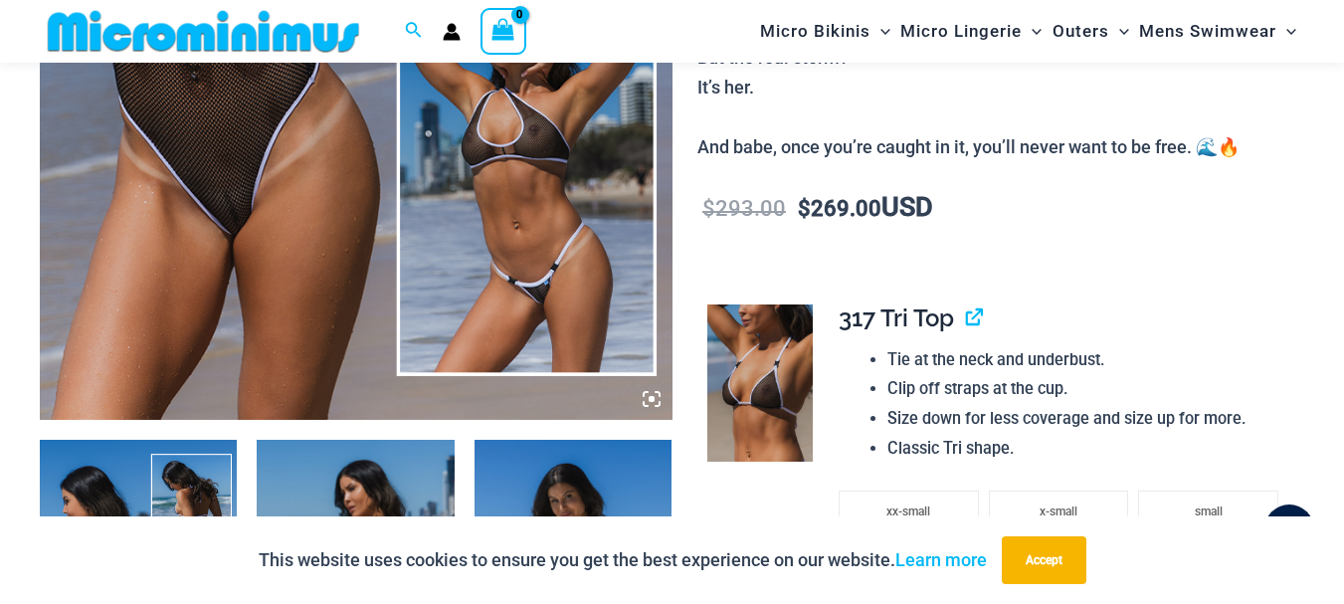
scroll to position [579, 0]
